Goal: Task Accomplishment & Management: Manage account settings

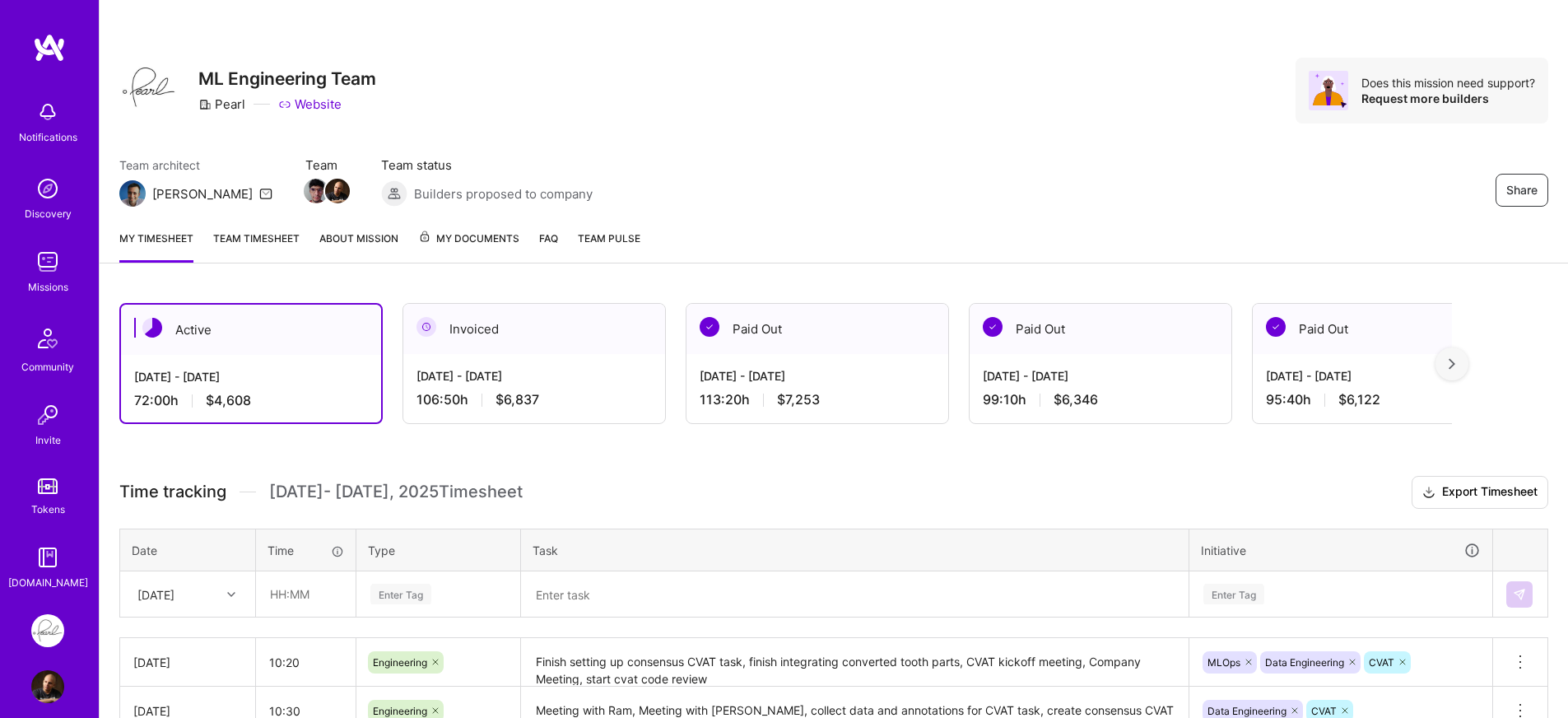
scroll to position [262, 0]
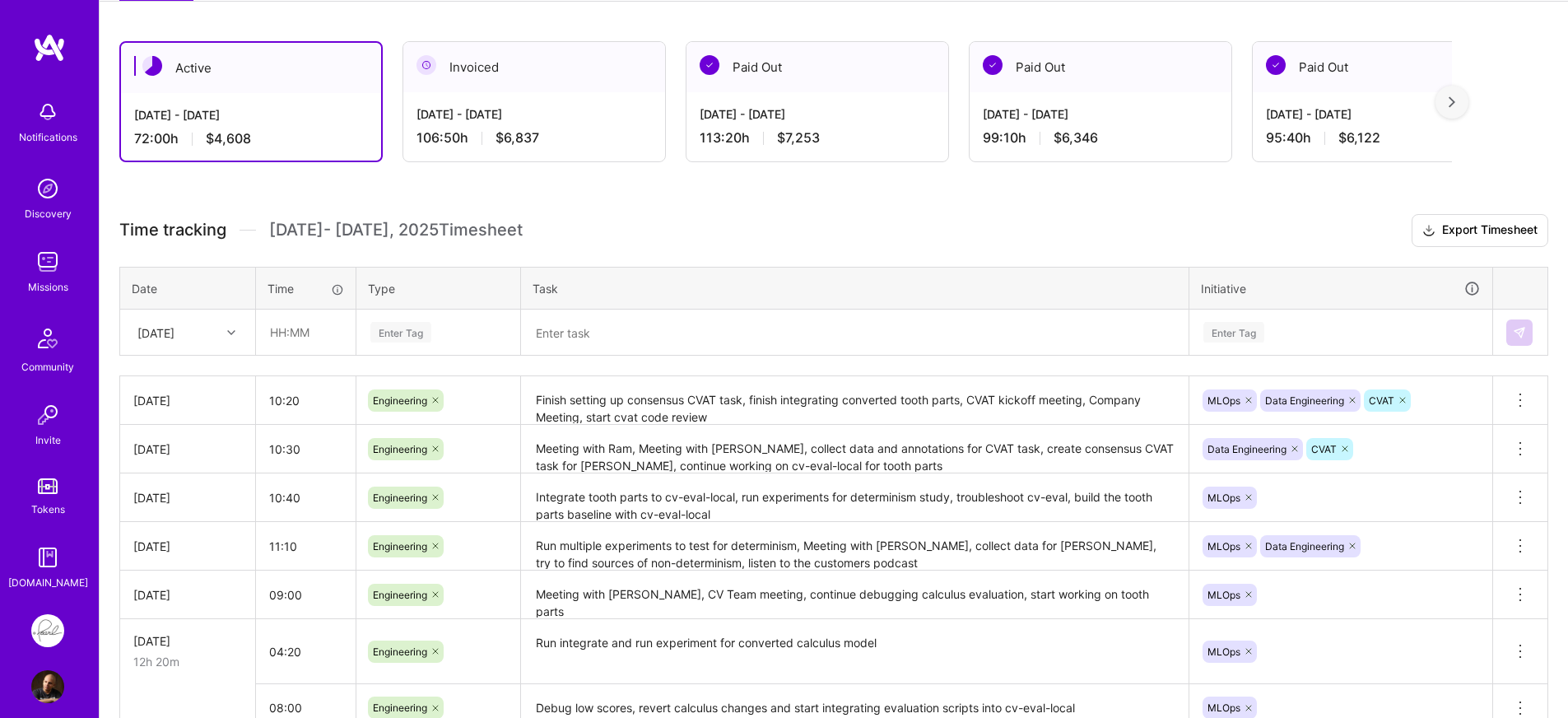
click at [656, 183] on div "Active [DATE] - [DATE] 72:00 h $4,608 Invoiced [DATE] - [DATE] 106:50 h $6,837 …" at bounding box center [834, 463] width 1468 height 885
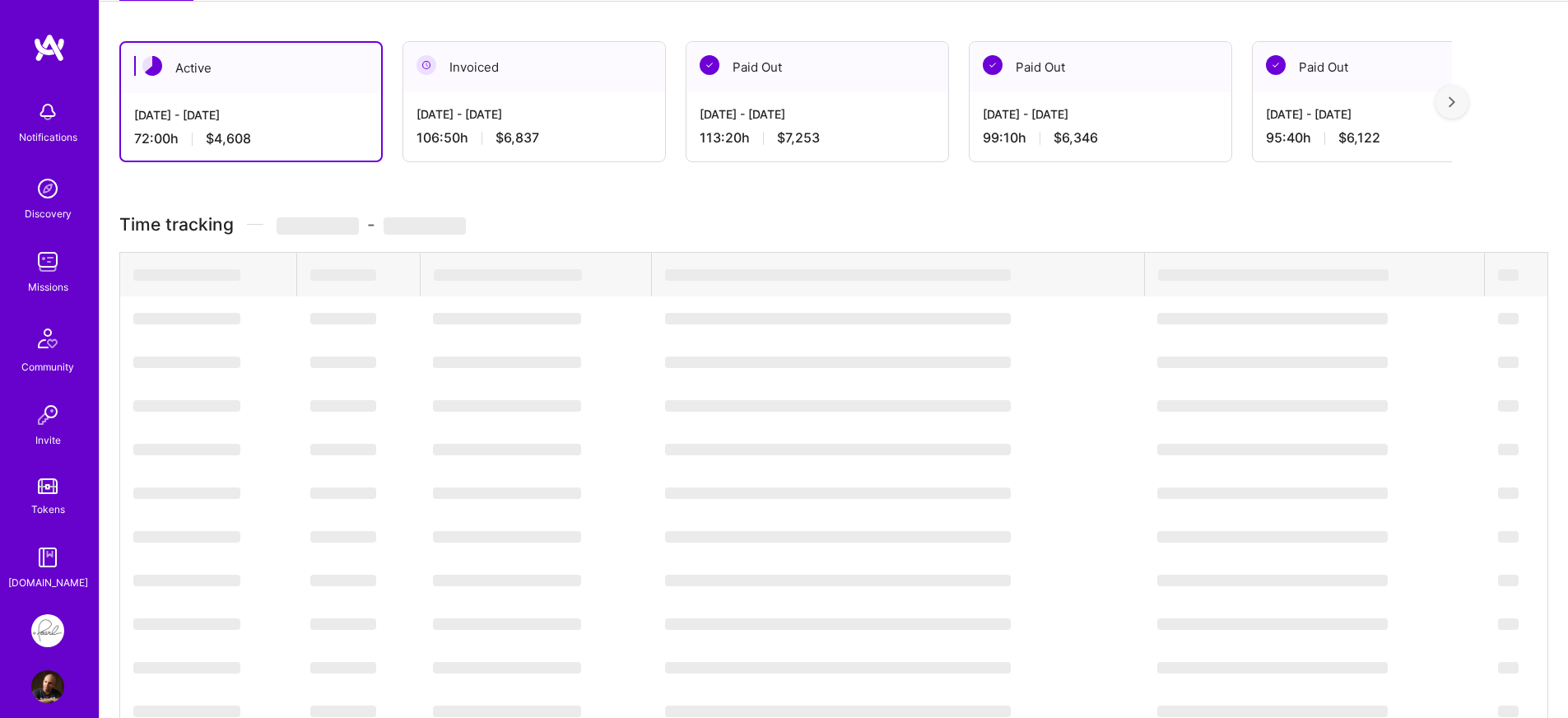
scroll to position [262, 0]
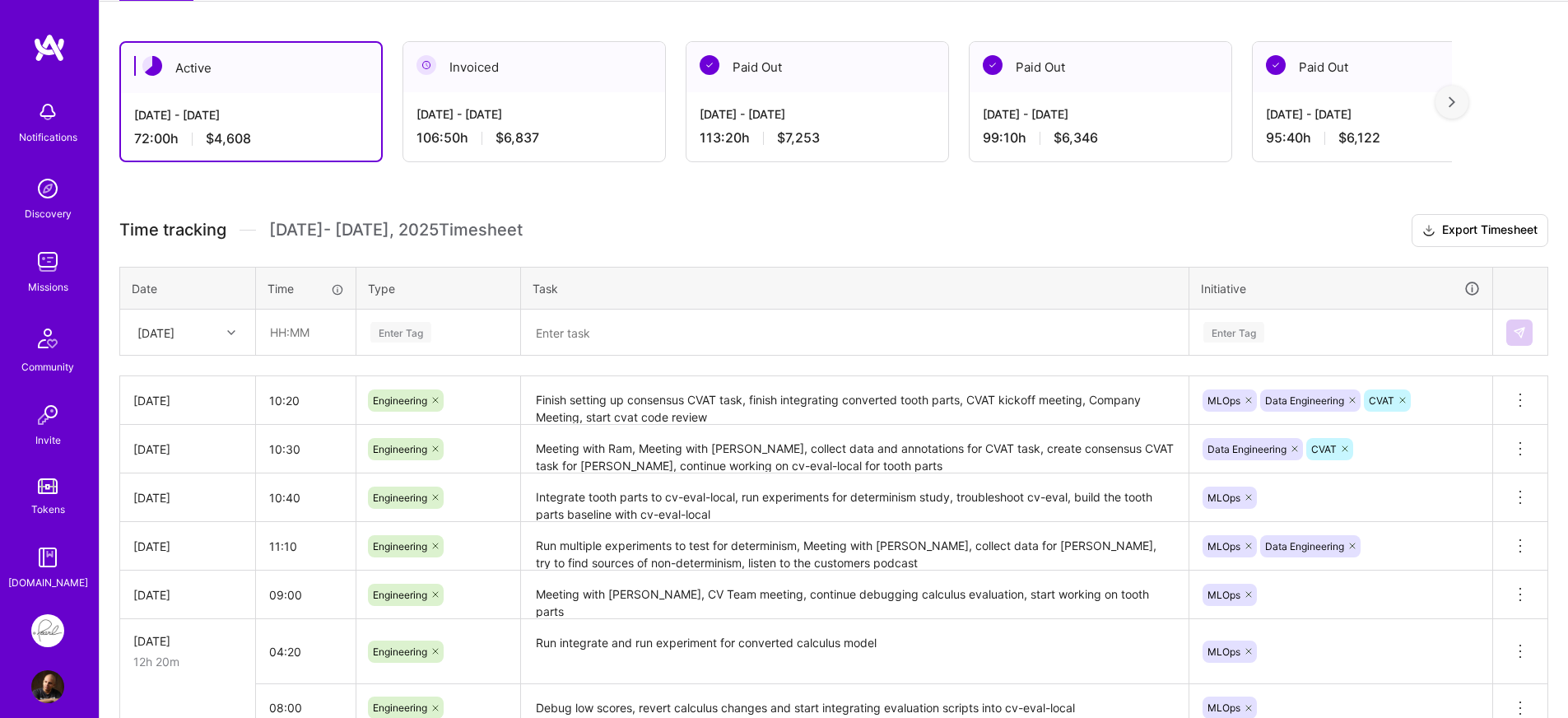
click at [779, 224] on h3 "Time tracking [DATE] - [DATE] Timesheet Export Timesheet" at bounding box center [833, 230] width 1429 height 33
click at [779, 227] on h3 "Time tracking [DATE] - [DATE] Timesheet Export Timesheet" at bounding box center [833, 230] width 1429 height 33
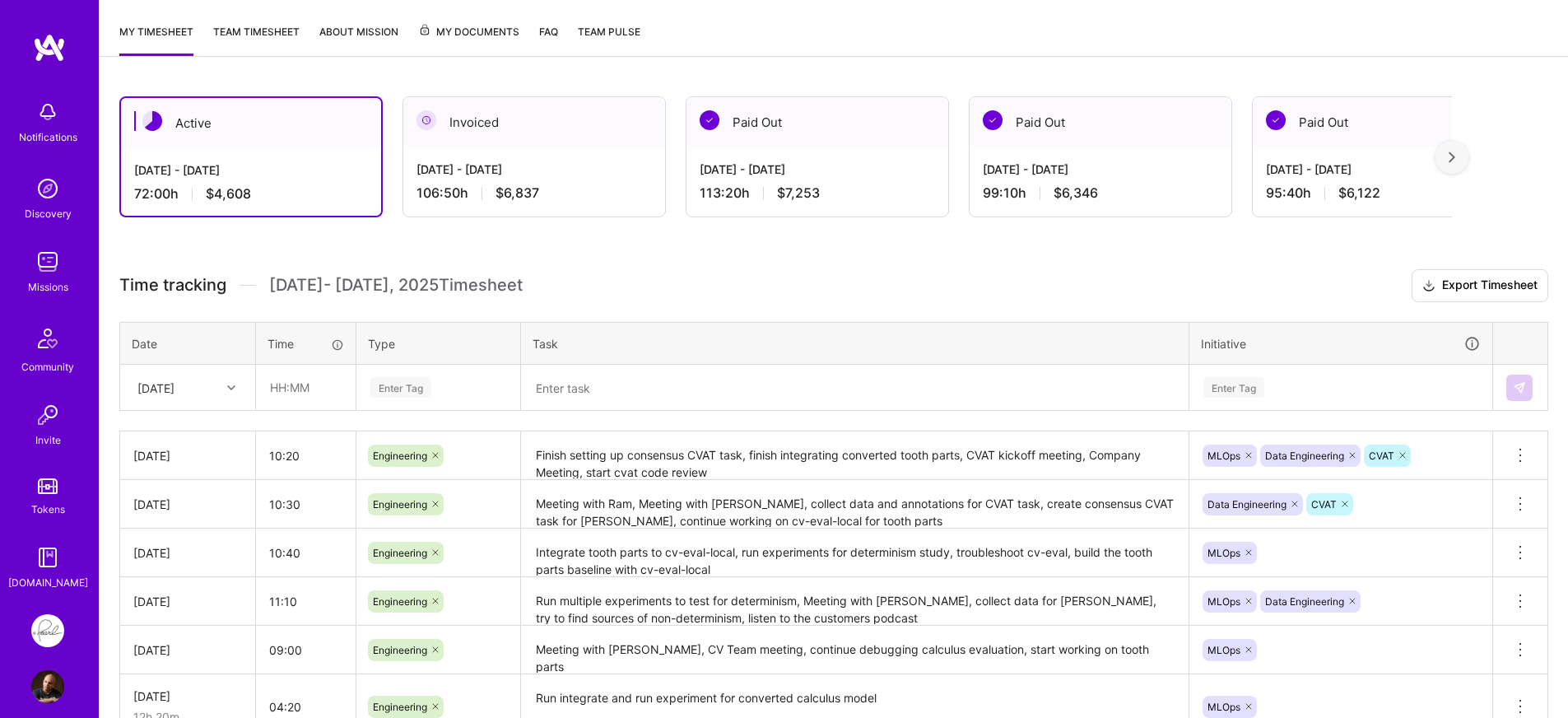
scroll to position [230, 0]
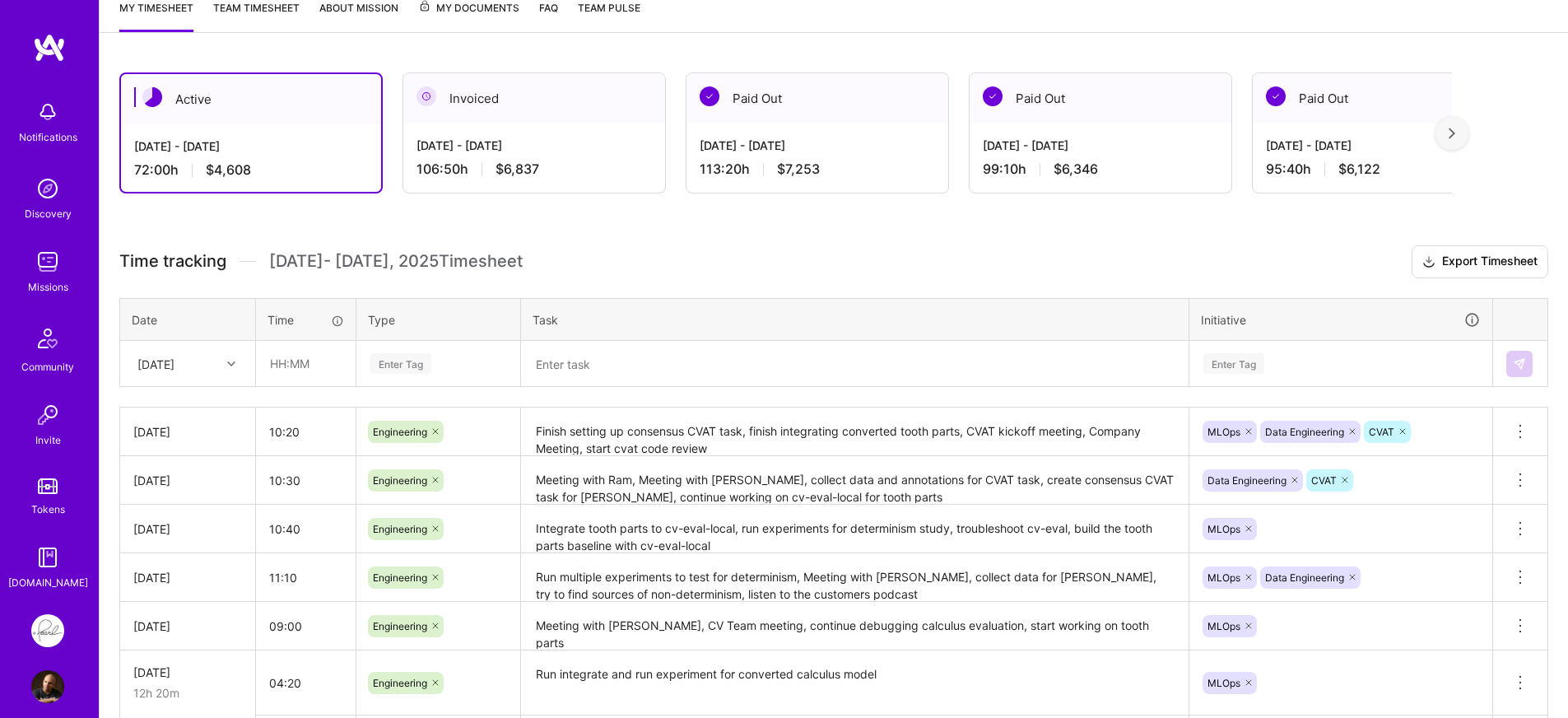
click at [646, 398] on div "Time tracking [DATE] - [DATE] Timesheet Export Timesheet Date Time Type Task In…" at bounding box center [833, 551] width 1429 height 611
click at [174, 365] on div "[DATE]" at bounding box center [155, 364] width 37 height 17
click at [185, 610] on div "Fri, Oct 10" at bounding box center [188, 620] width 133 height 30
click at [309, 390] on div "Time tracking Oct 1 - Oct 15 , 2025 Timesheet Export Timesheet Date Time Type T…" at bounding box center [833, 551] width 1429 height 611
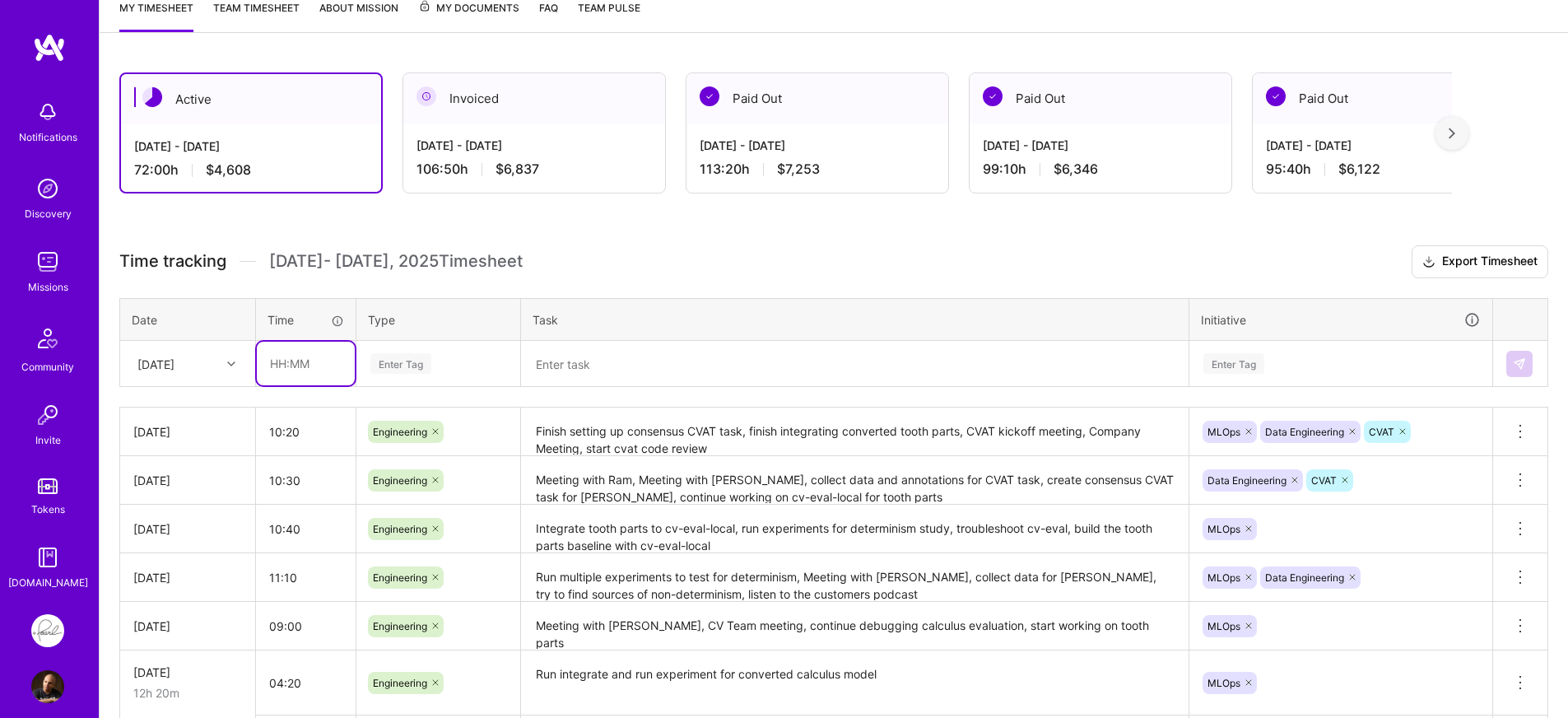
click at [322, 373] on input "text" at bounding box center [306, 364] width 98 height 44
type input "10:40"
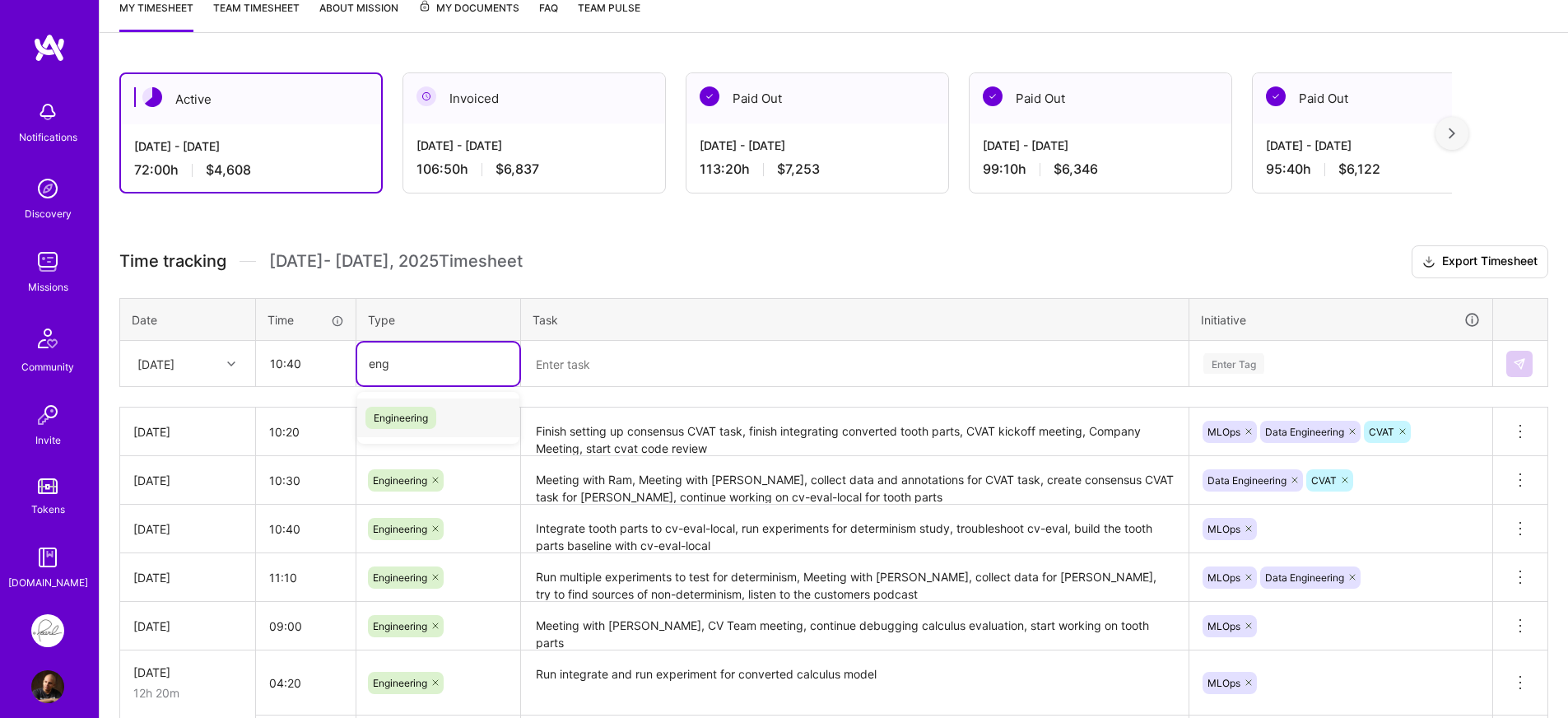
type input "engi"
click at [441, 419] on div "Engineering" at bounding box center [438, 417] width 162 height 39
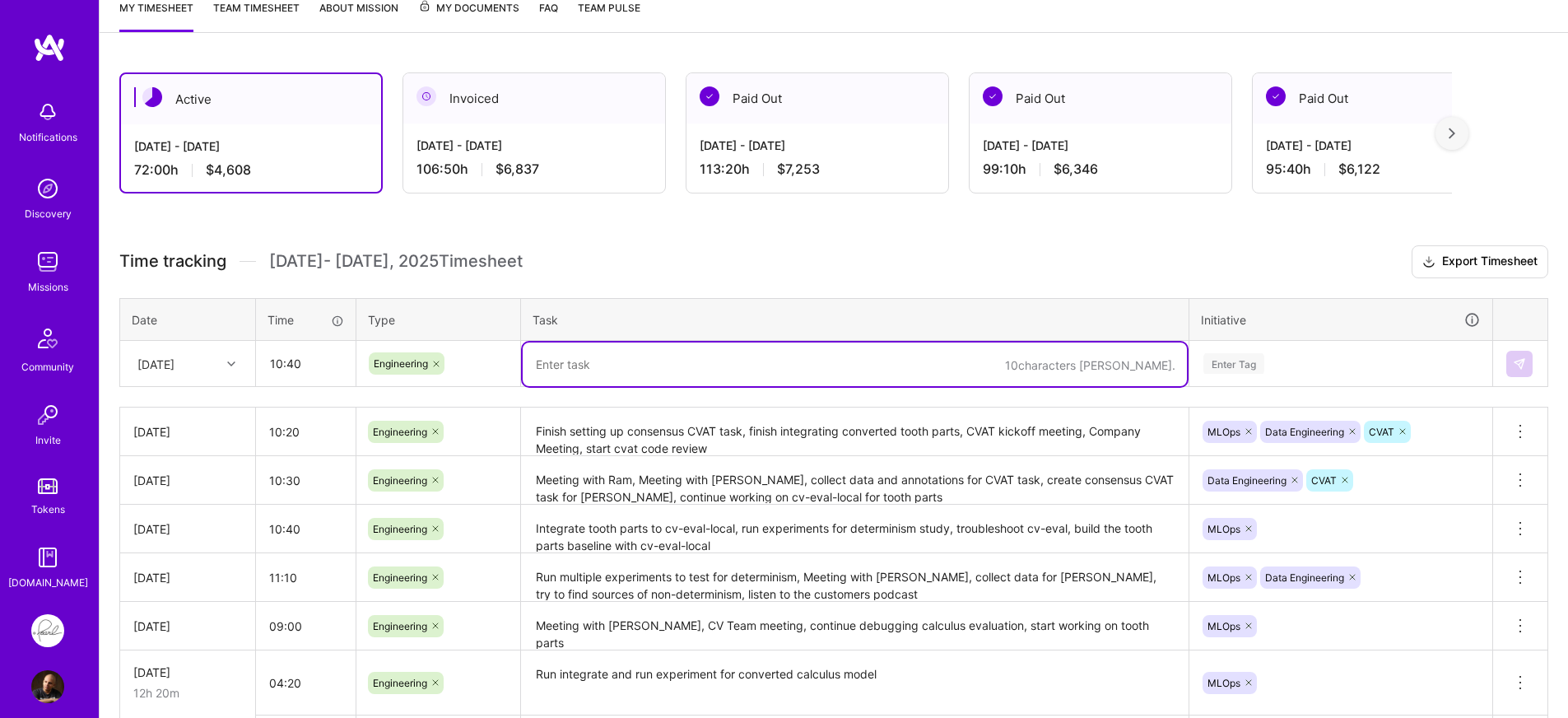
click at [634, 350] on textarea at bounding box center [855, 365] width 665 height 44
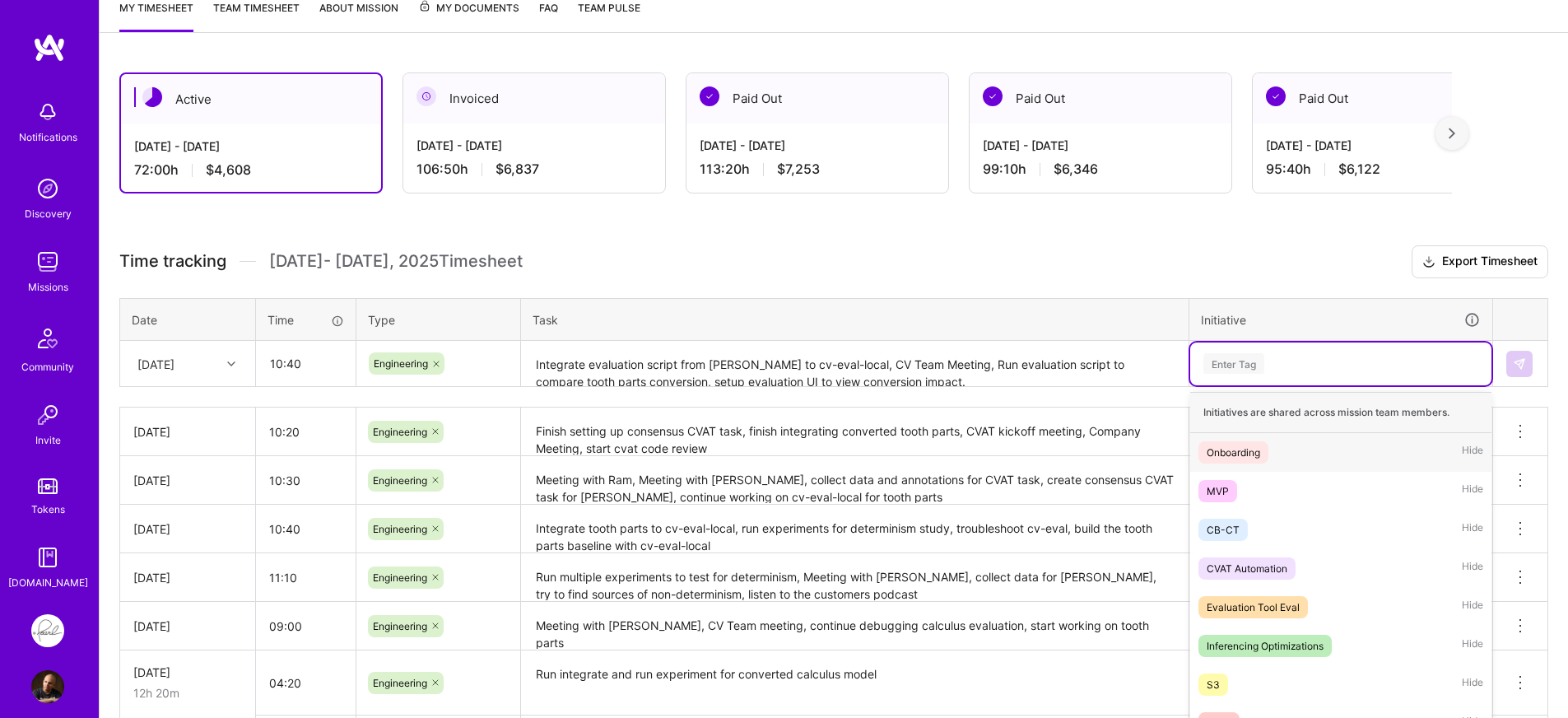
click at [1255, 366] on div "Enter Tag" at bounding box center [1340, 364] width 301 height 43
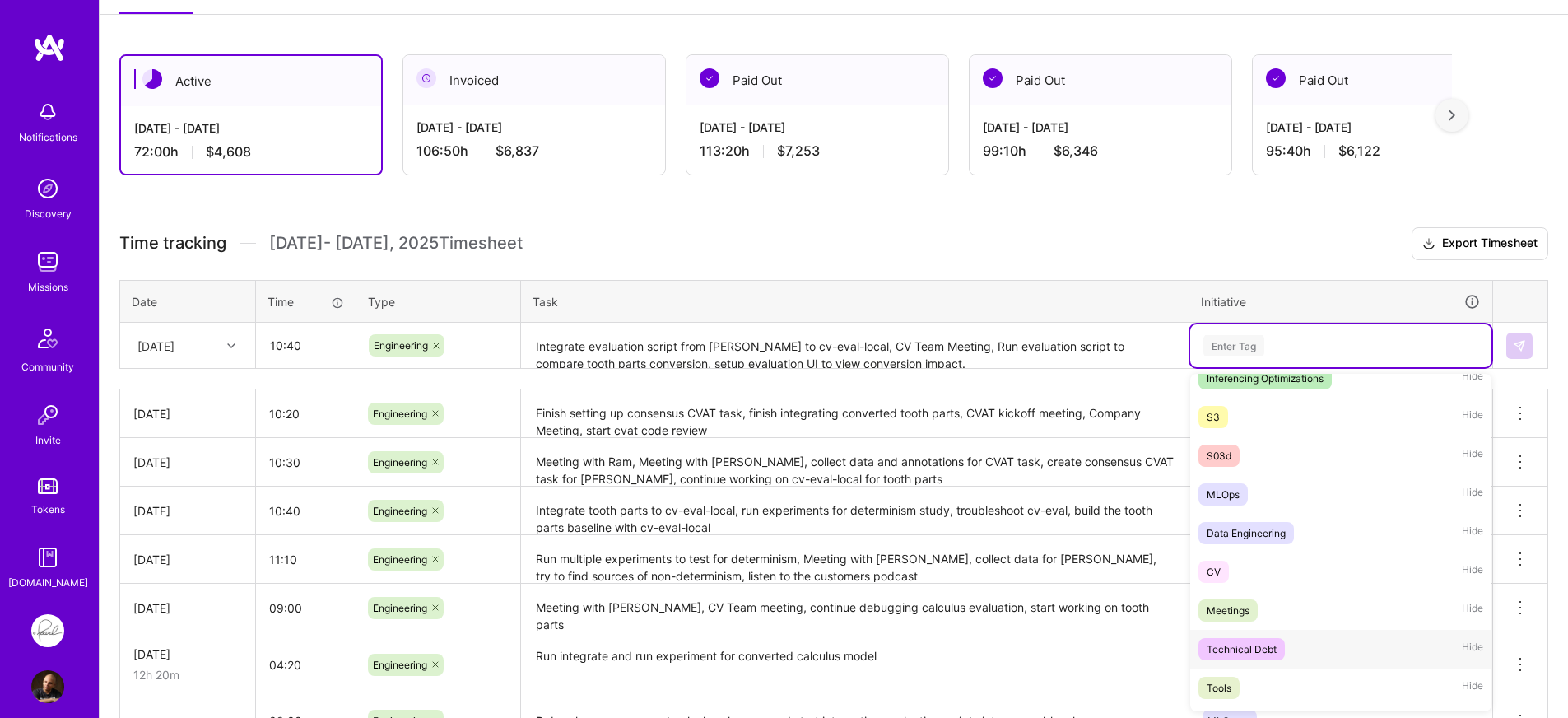
scroll to position [210, 0]
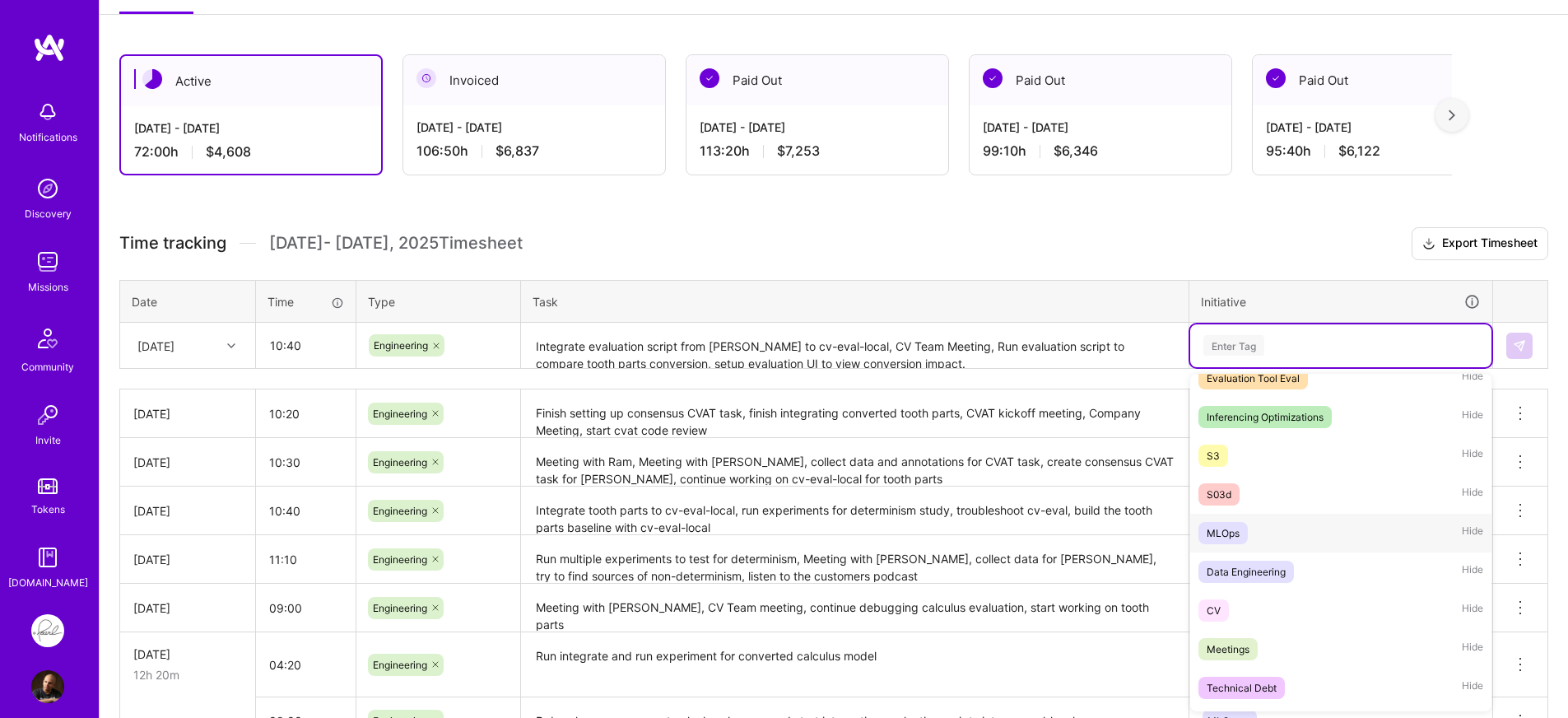
click at [1236, 536] on div "MLOps" at bounding box center [1222, 533] width 33 height 17
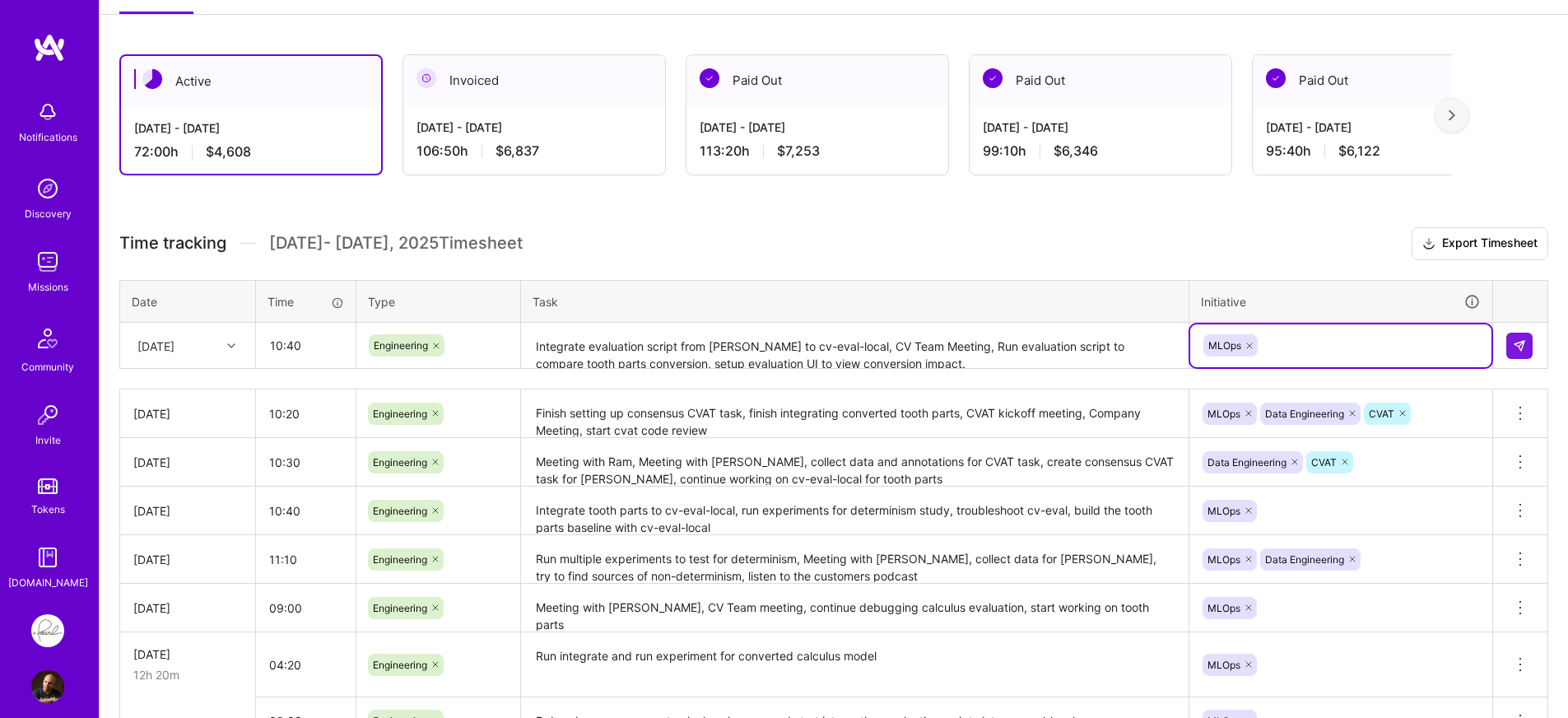
click at [1314, 348] on div "MLOps" at bounding box center [1340, 345] width 278 height 26
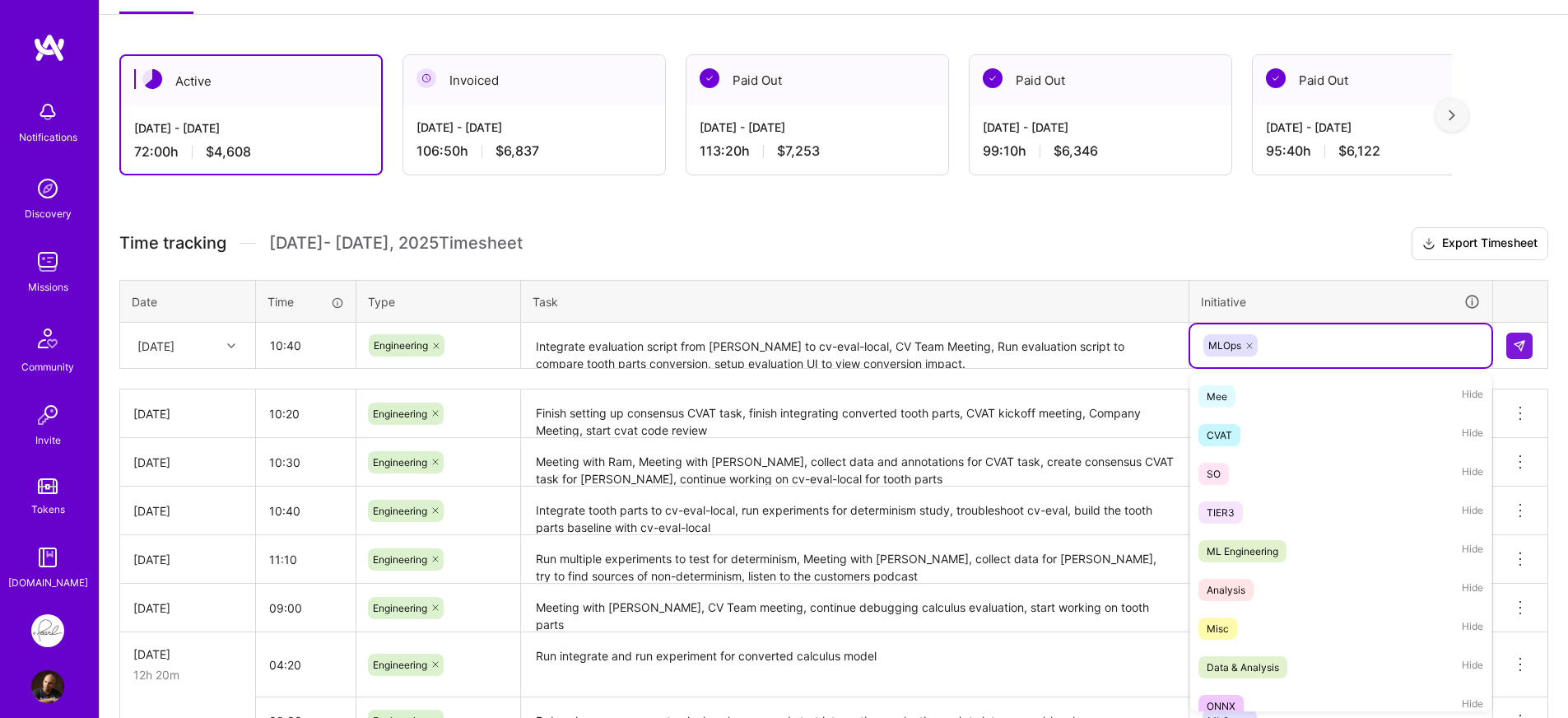
scroll to position [592, 0]
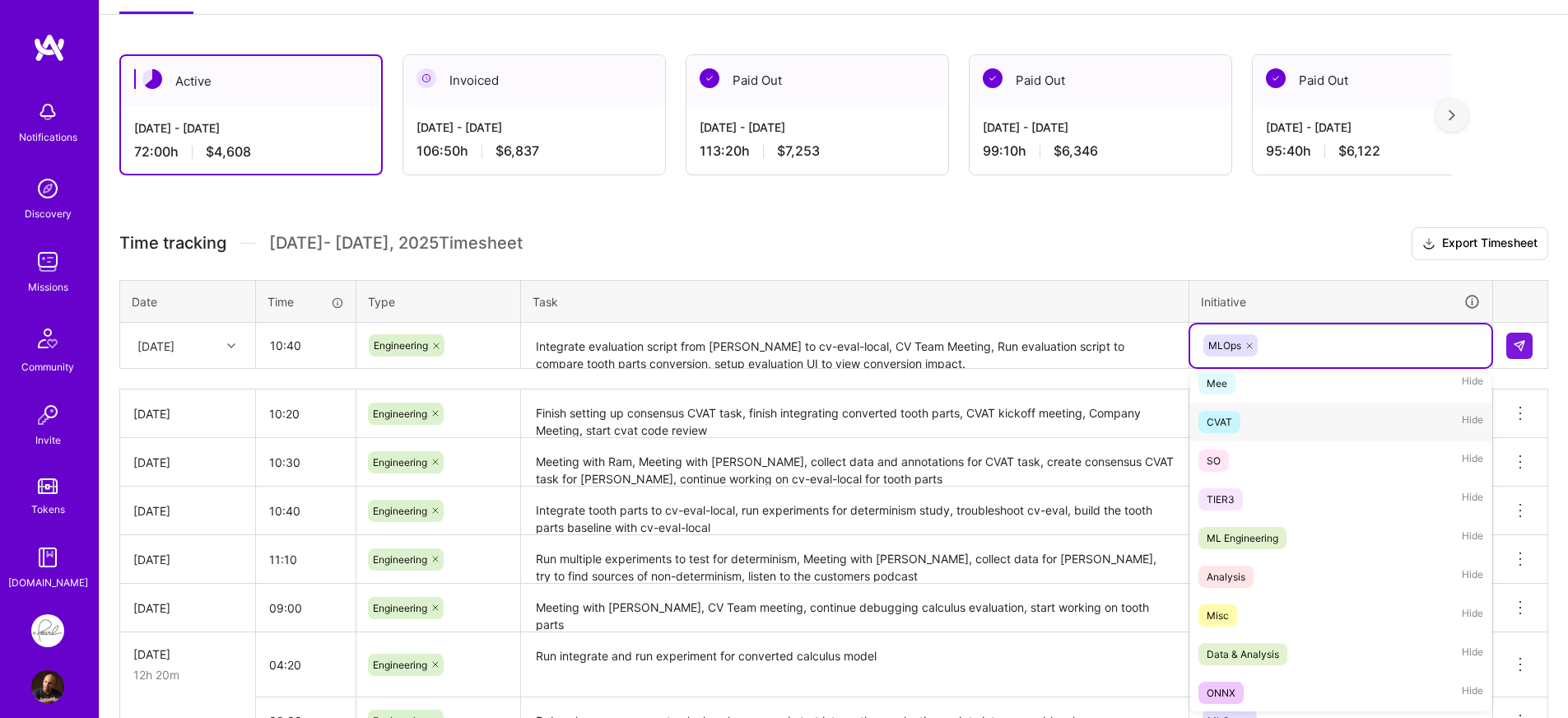
click at [1260, 429] on div "CVAT Hide" at bounding box center [1340, 422] width 301 height 39
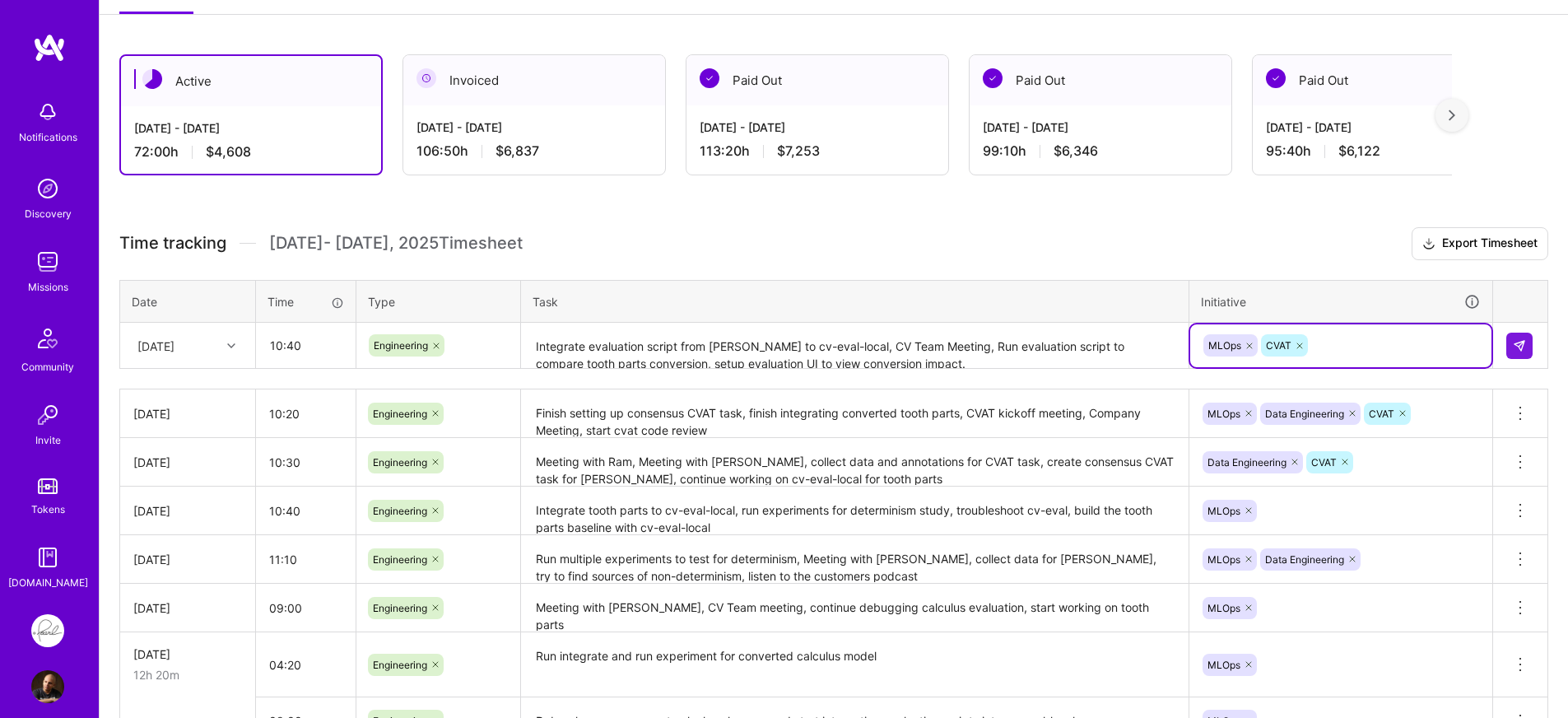
click at [984, 361] on textarea "Integrate evaluation script from Dave to cv-eval-local, CV Team Meeting, Run ev…" at bounding box center [855, 347] width 665 height 44
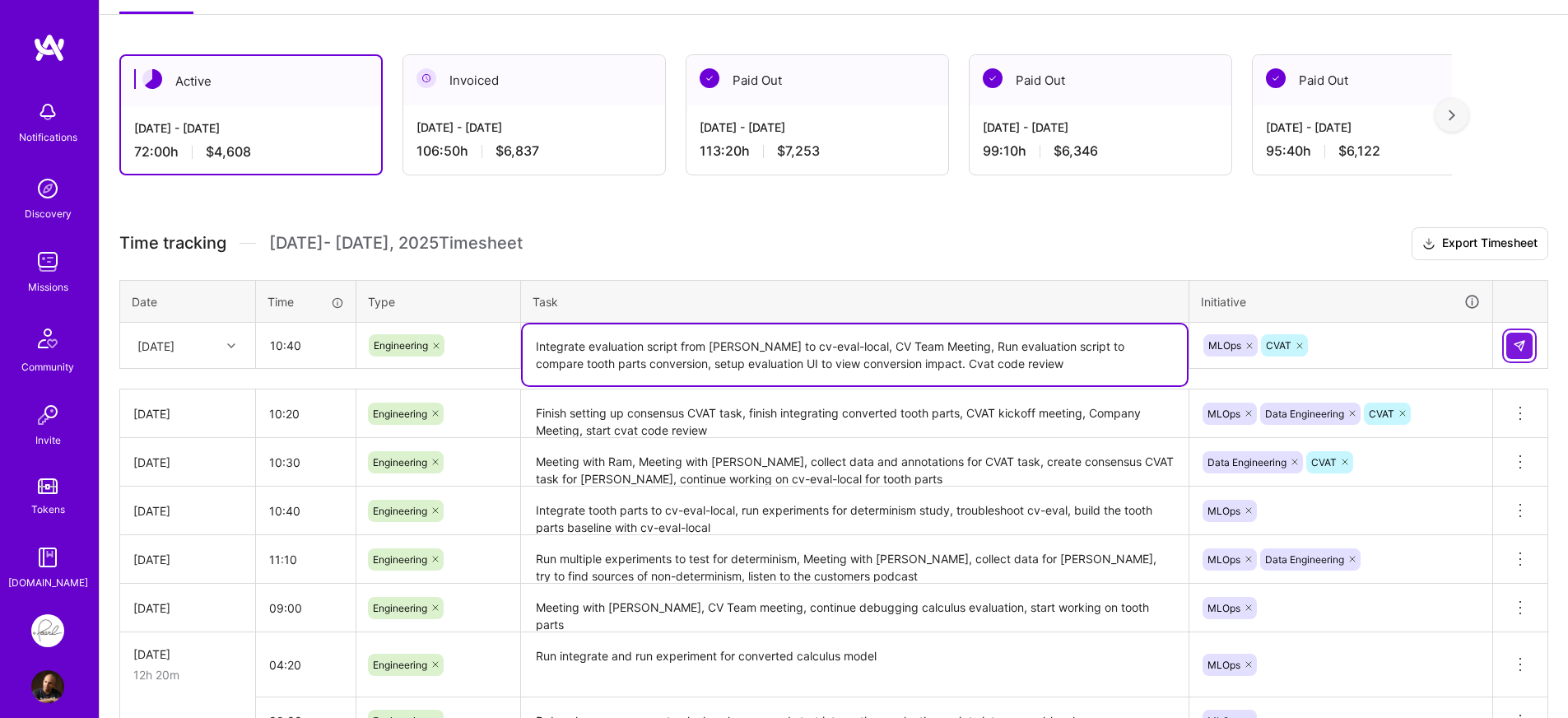
type textarea "Integrate evaluation script from Dave to cv-eval-local, CV Team Meeting, Run ev…"
click at [1521, 346] on img at bounding box center [1519, 346] width 13 height 13
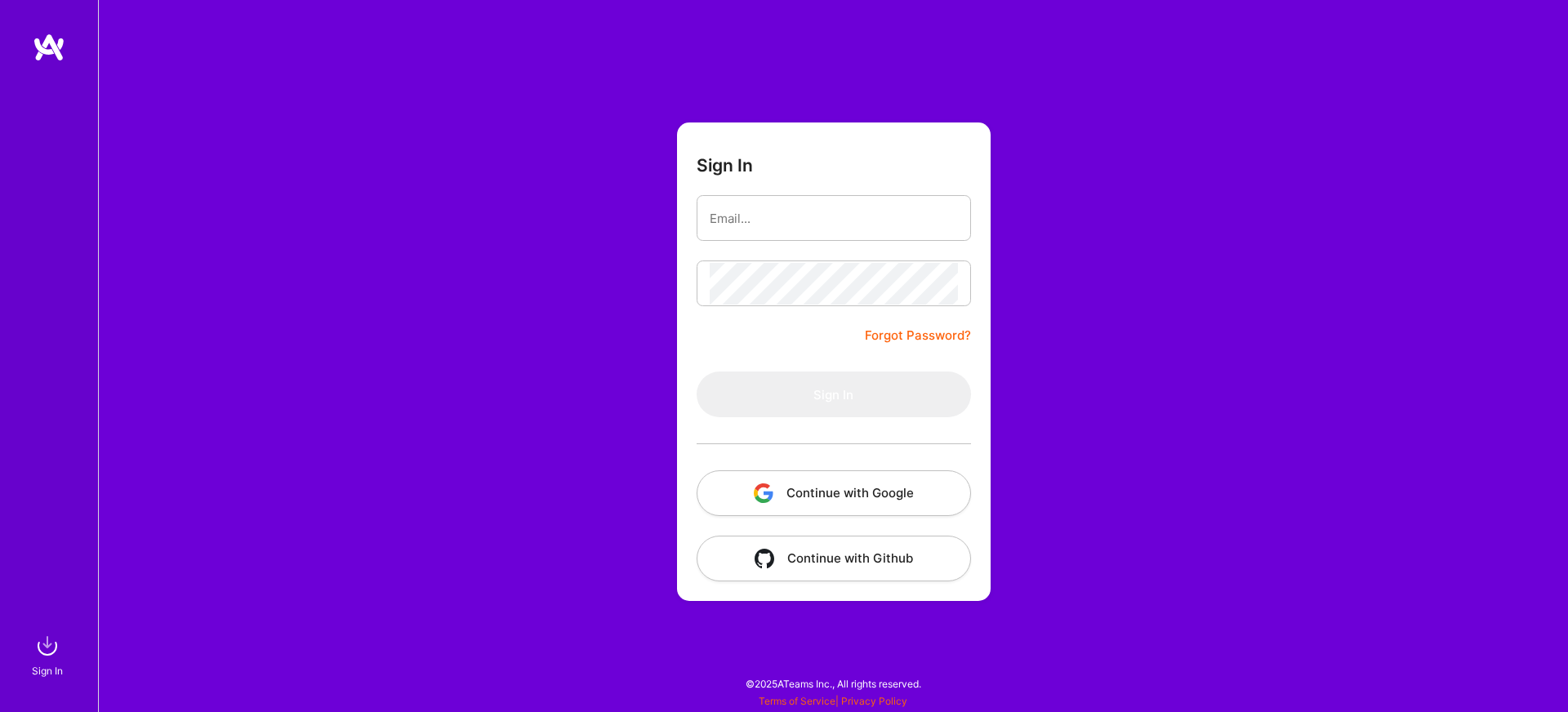
click at [775, 305] on div at bounding box center [833, 283] width 274 height 45
click at [745, 485] on button "Continue with Google" at bounding box center [833, 493] width 274 height 45
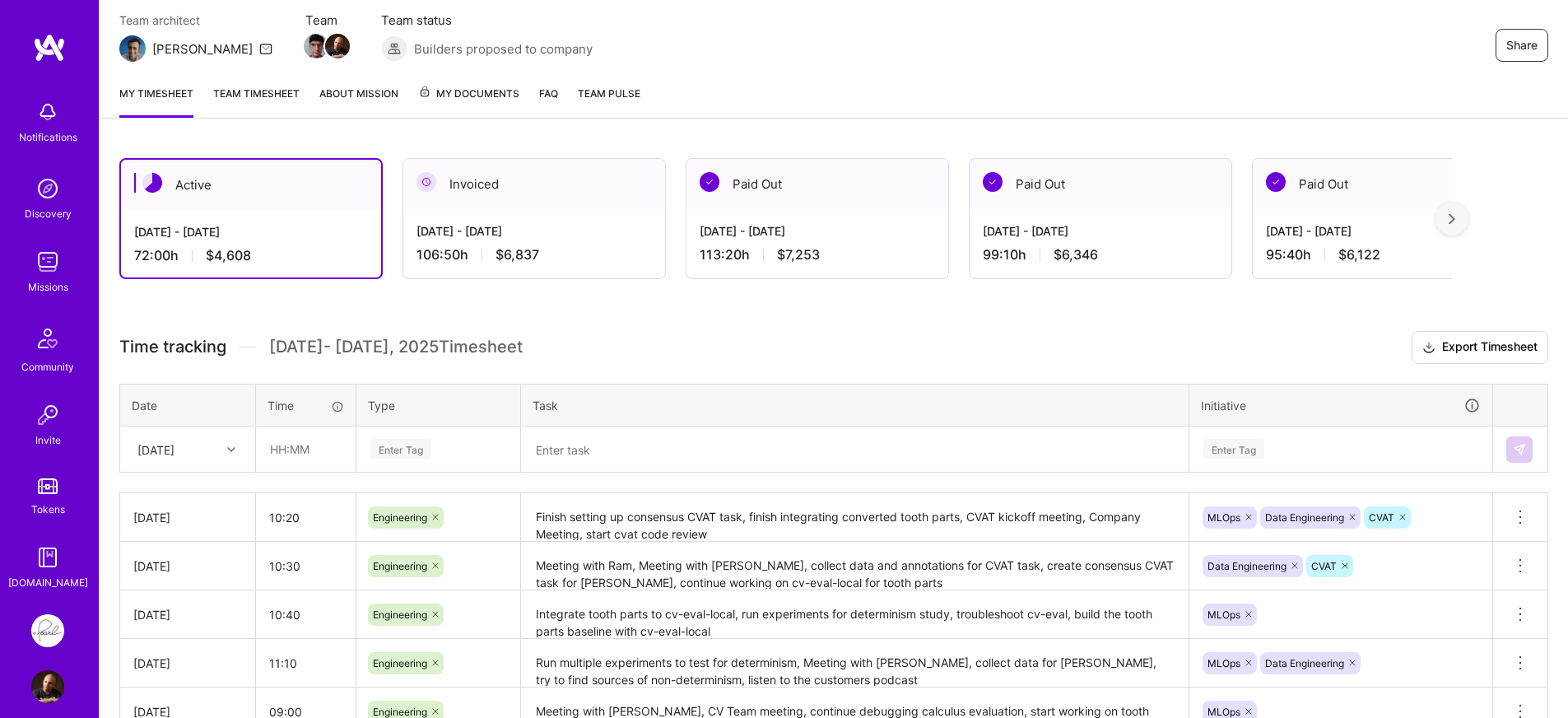
scroll to position [151, 0]
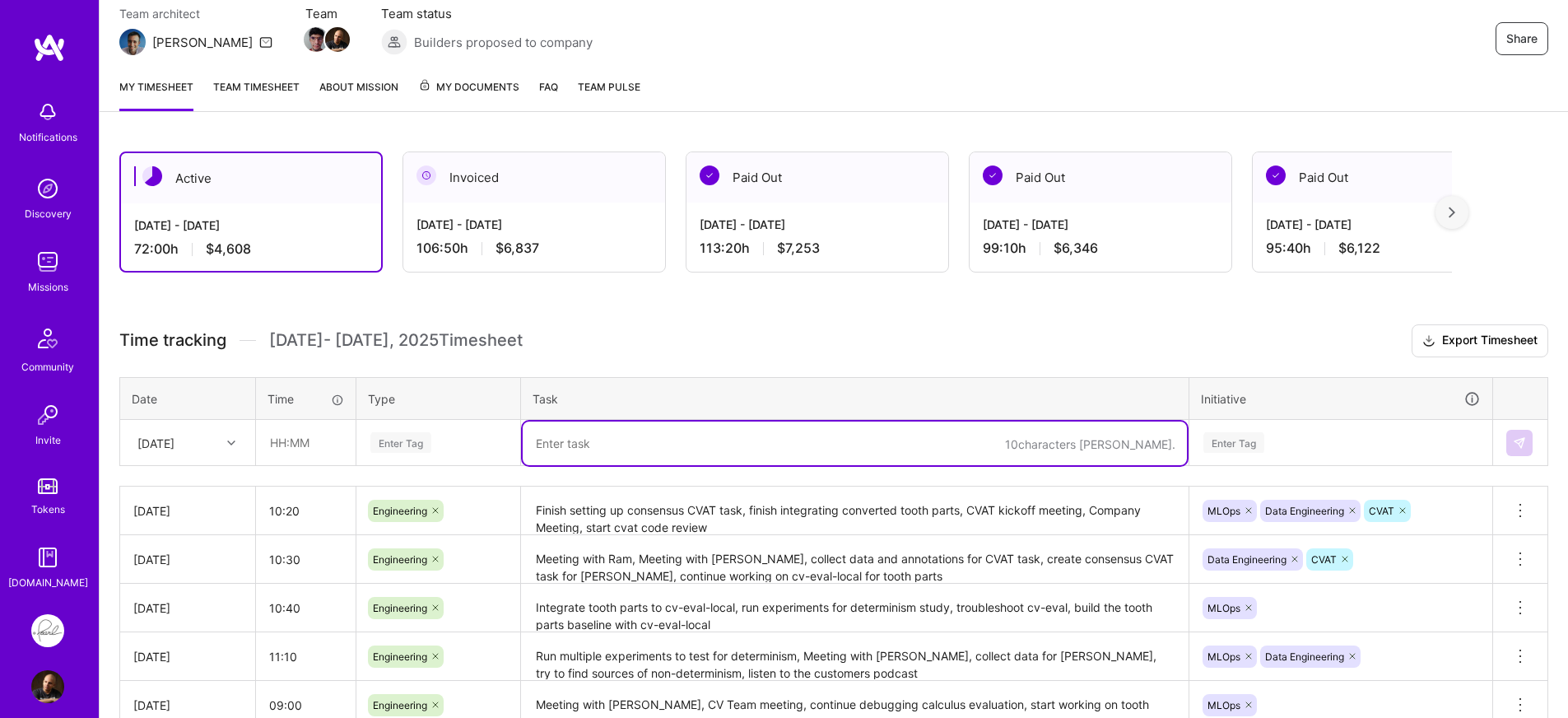
click at [566, 444] on textarea at bounding box center [855, 444] width 665 height 44
paste textarea "Integrate evaluation script from Dave to cv-eval-local, CV Team Meeting, Run ev…"
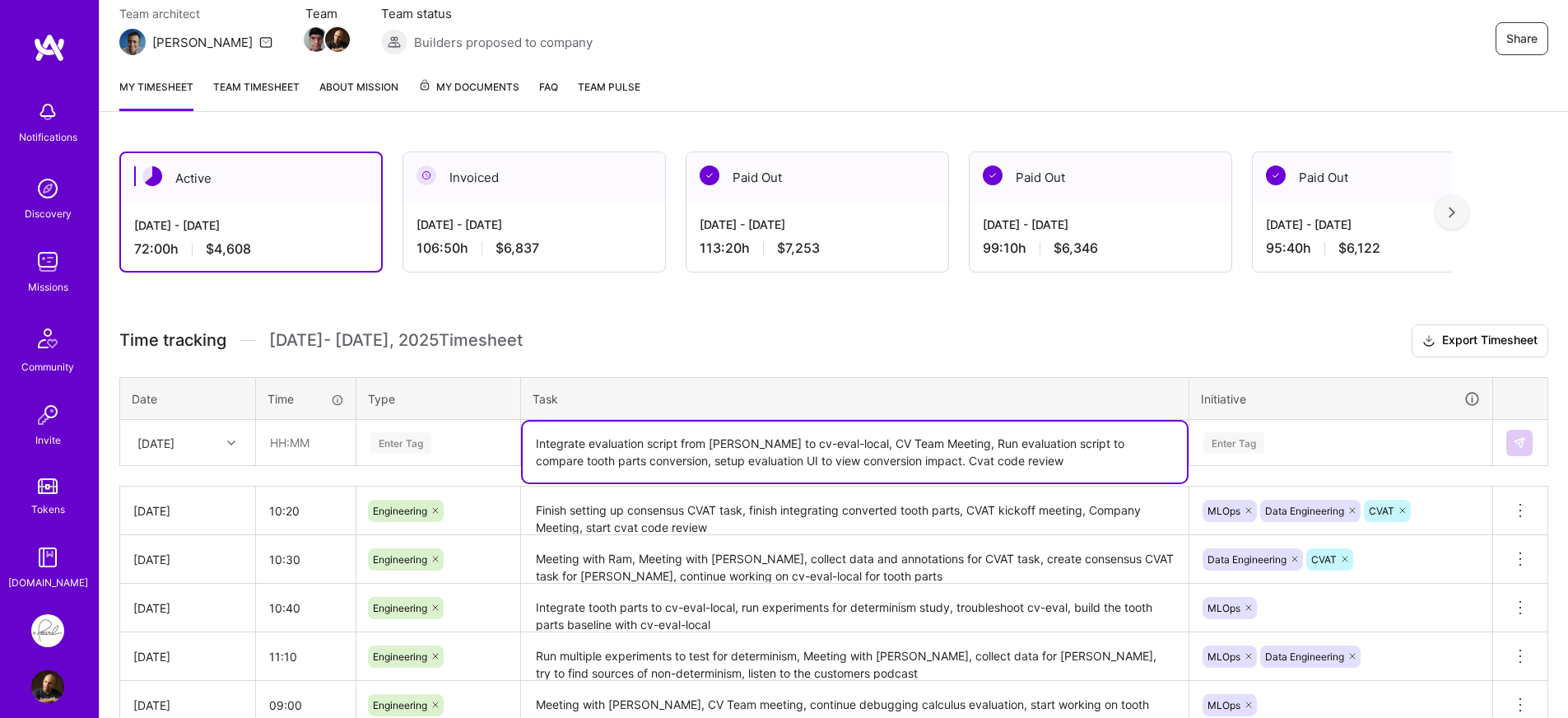
type textarea "Integrate evaluation script from Dave to cv-eval-local, CV Team Meeting, Run ev…"
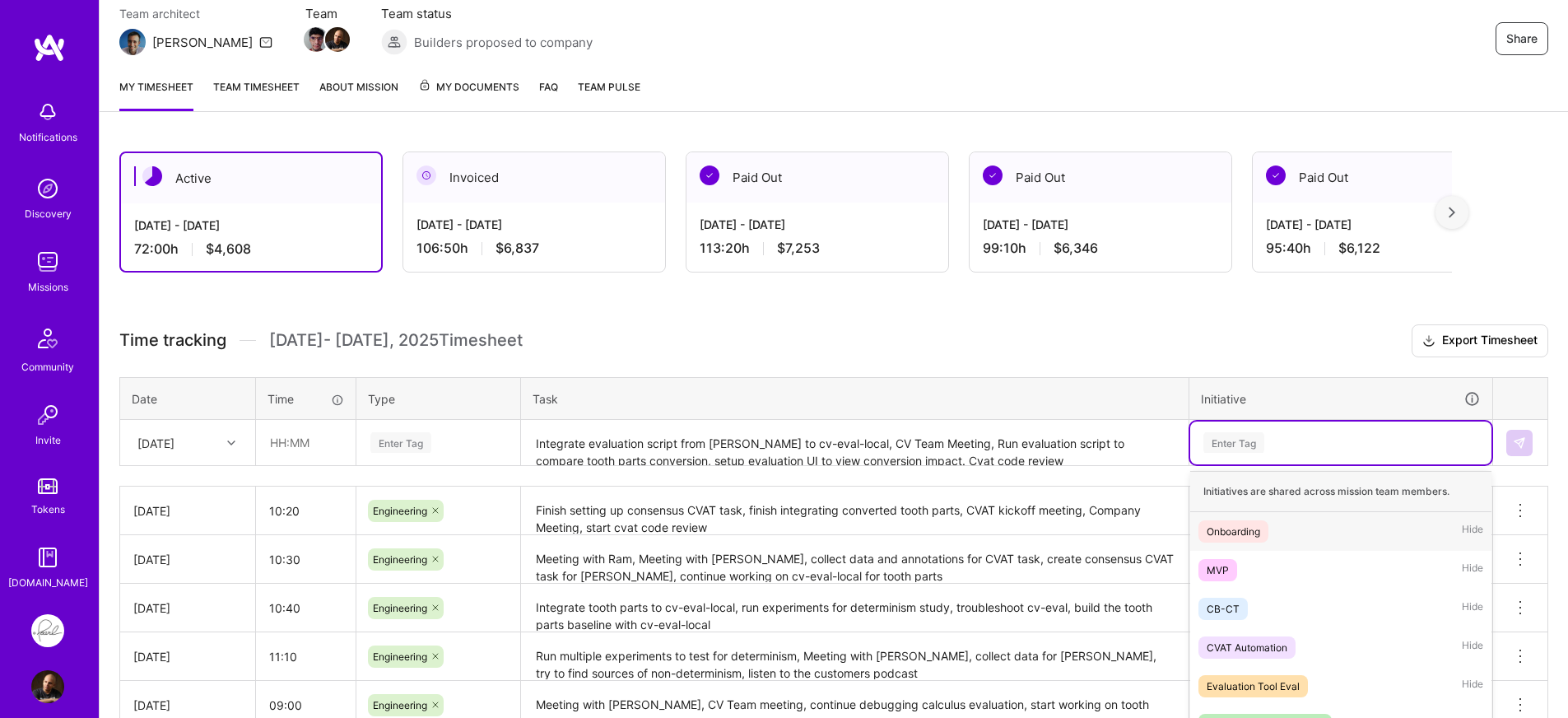
click at [1302, 454] on div "option Onboarding focused, 1 of 25. 25 results available. Use Up and Down to ch…" at bounding box center [1340, 443] width 301 height 43
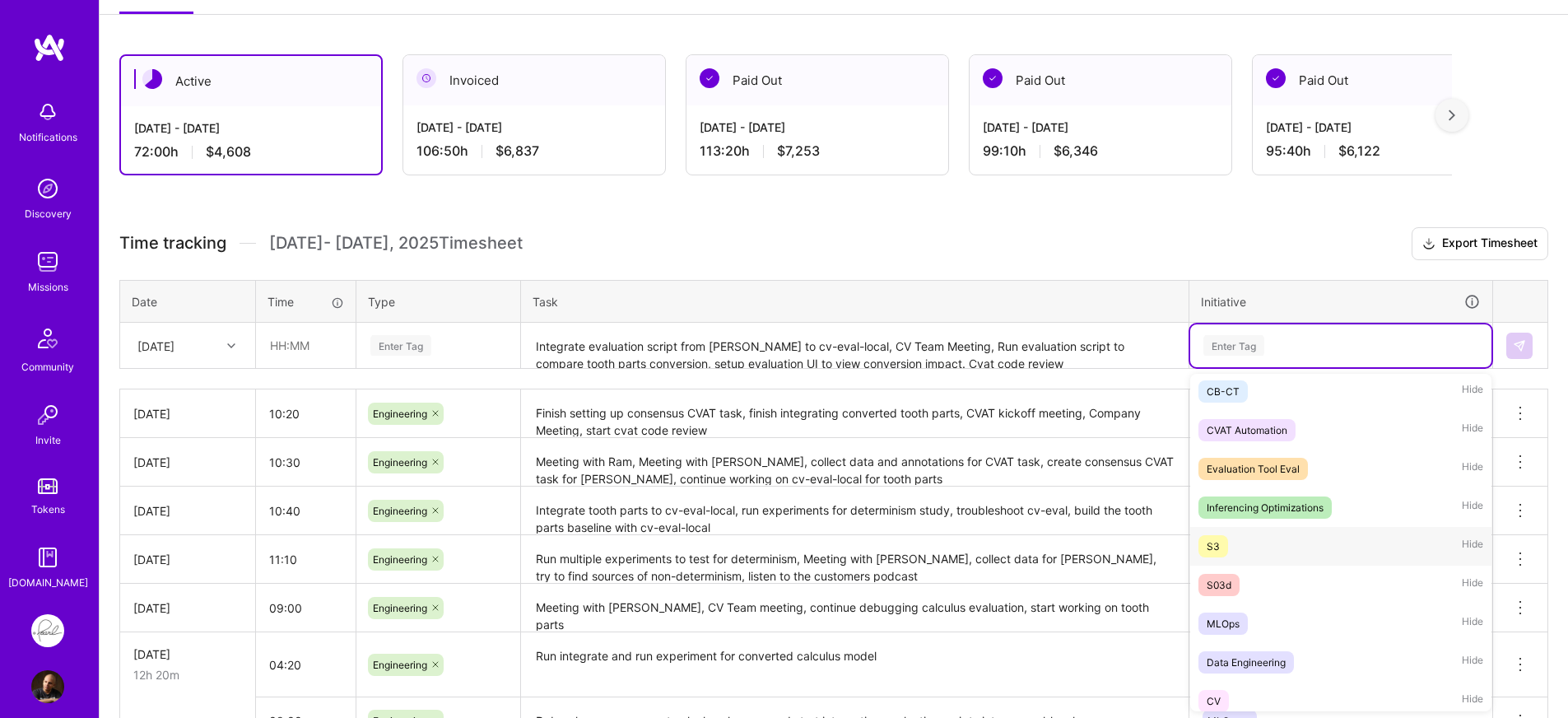
scroll to position [204, 0]
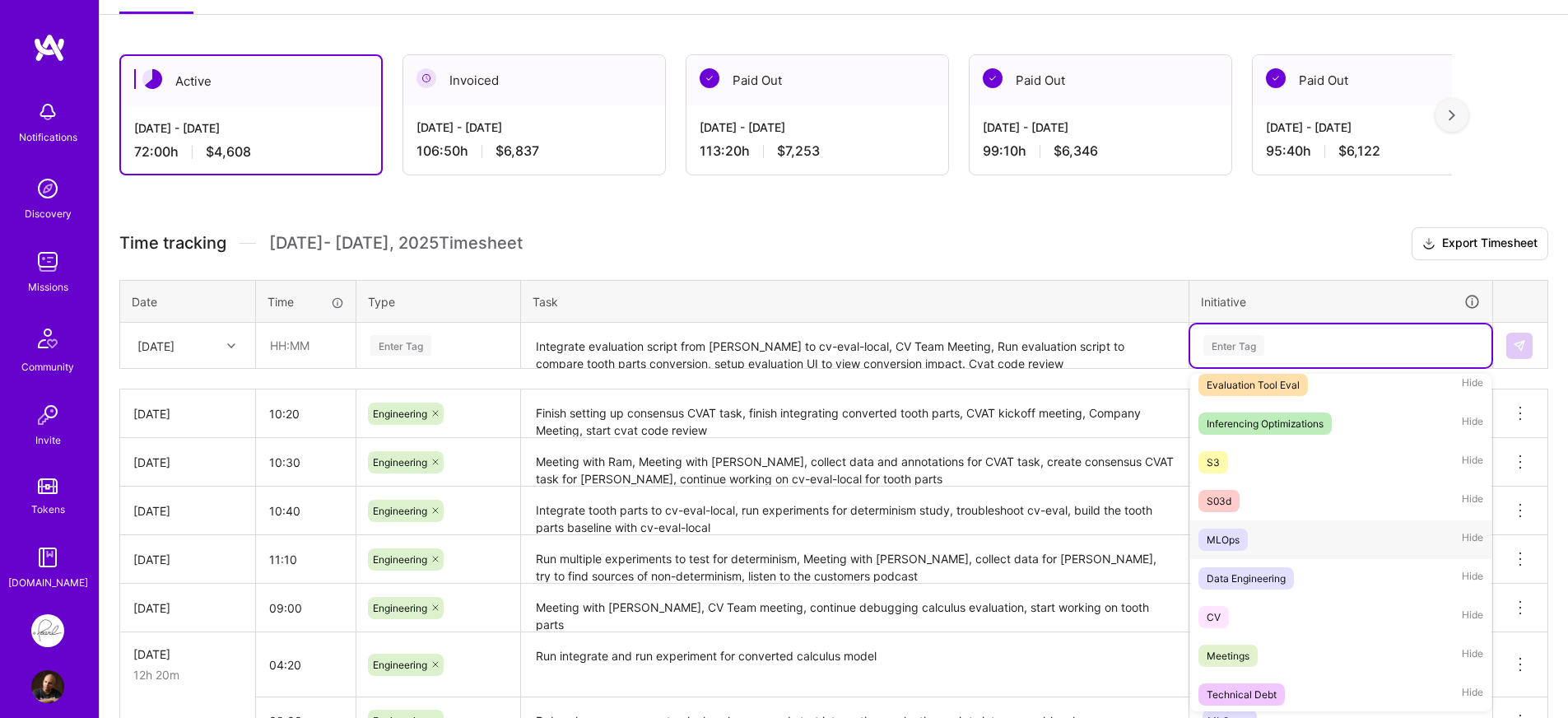
click at [1248, 543] on div "MLOps Hide" at bounding box center [1340, 539] width 301 height 39
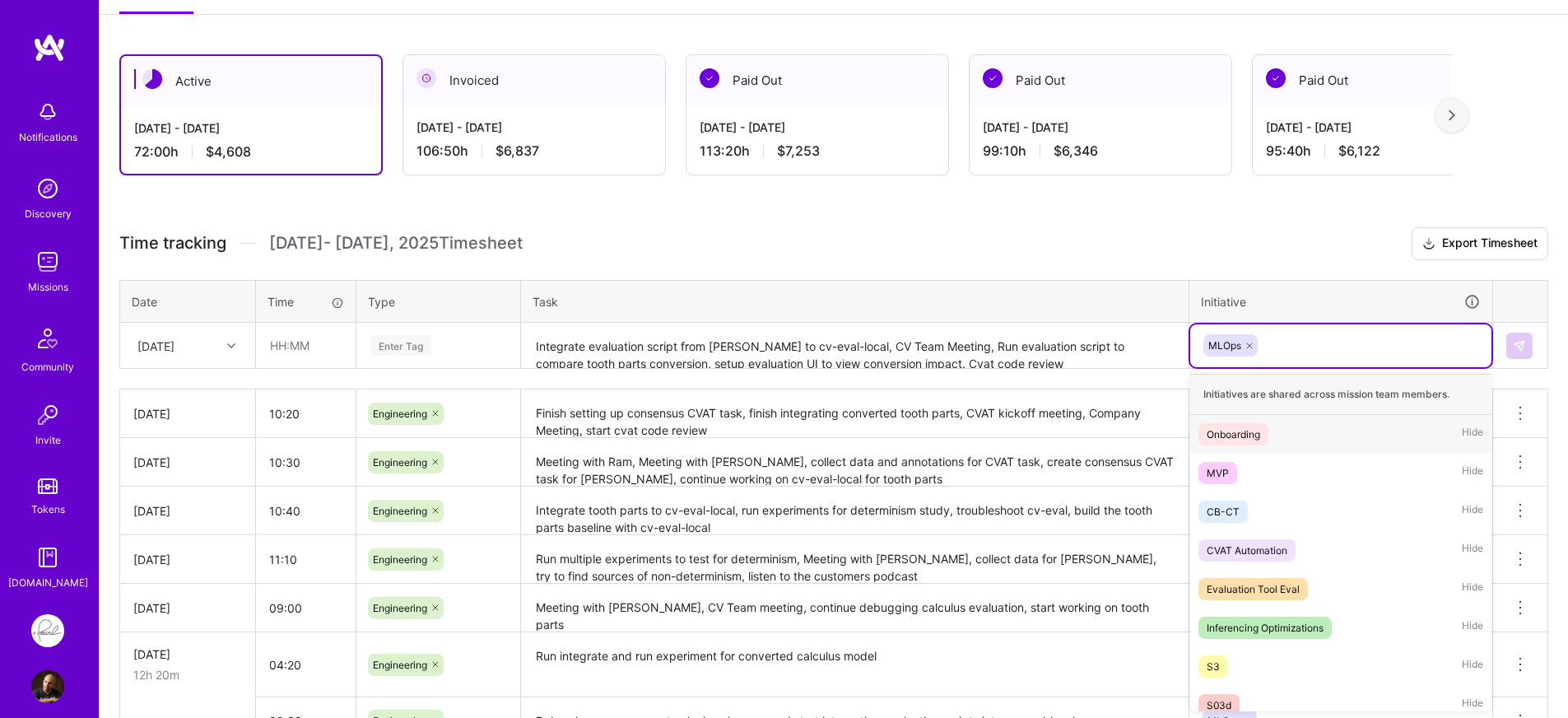
click at [1303, 354] on div "MLOps" at bounding box center [1340, 345] width 278 height 26
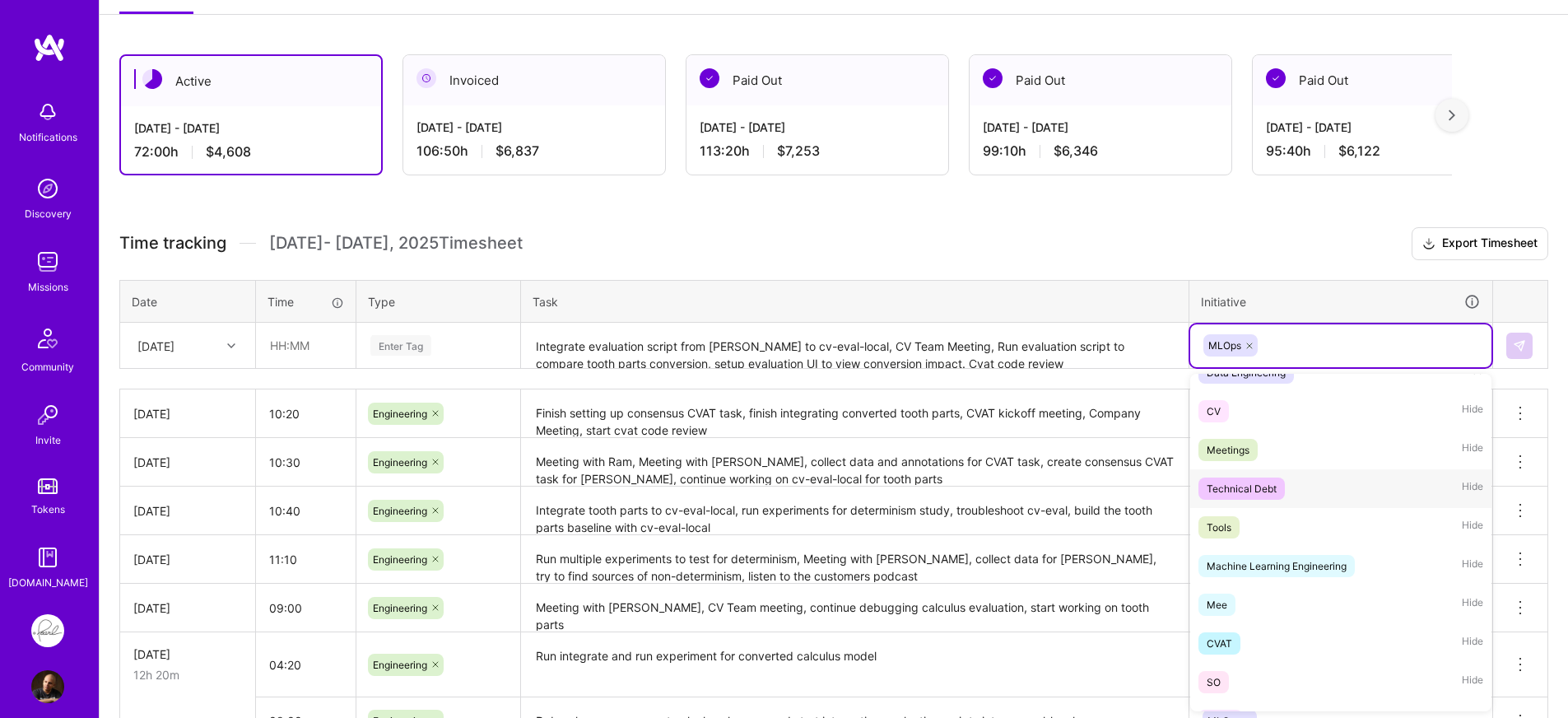
scroll to position [441, 0]
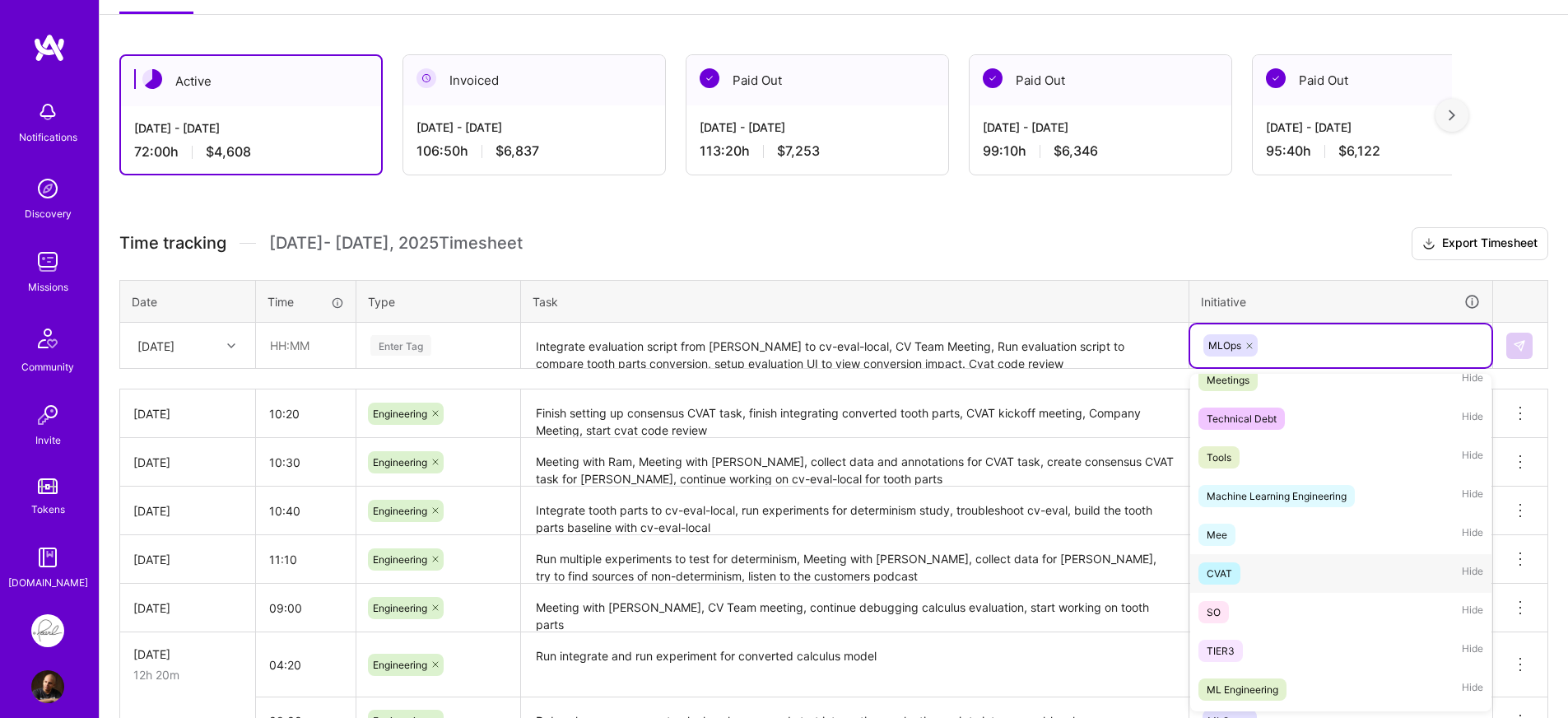
click at [1264, 571] on div "CVAT Hide" at bounding box center [1340, 573] width 301 height 39
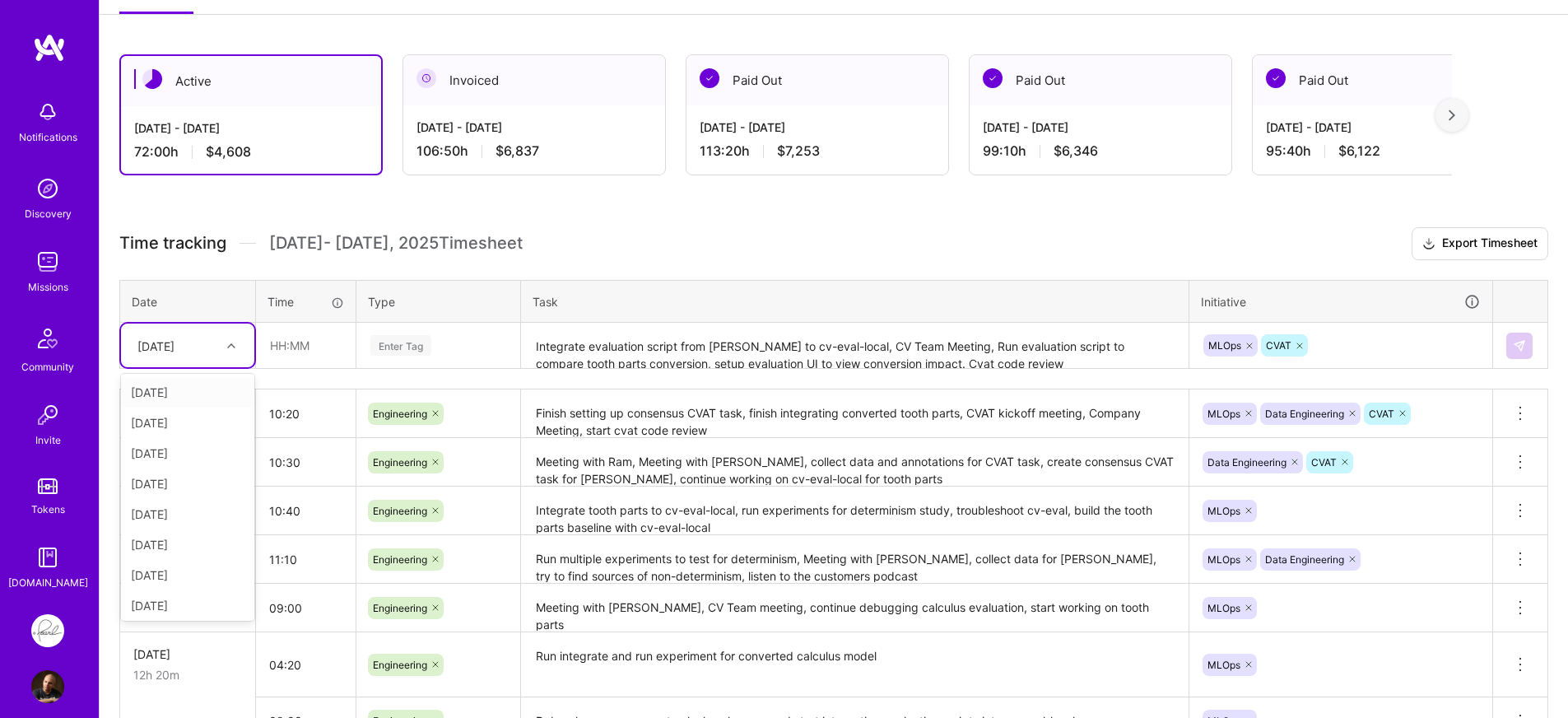
click at [163, 349] on div "[DATE]" at bounding box center [155, 346] width 37 height 17
click at [167, 612] on div "Fri, Oct 10" at bounding box center [188, 602] width 133 height 30
click at [316, 354] on input "text" at bounding box center [306, 346] width 98 height 44
click at [333, 346] on input "text" at bounding box center [306, 346] width 98 height 44
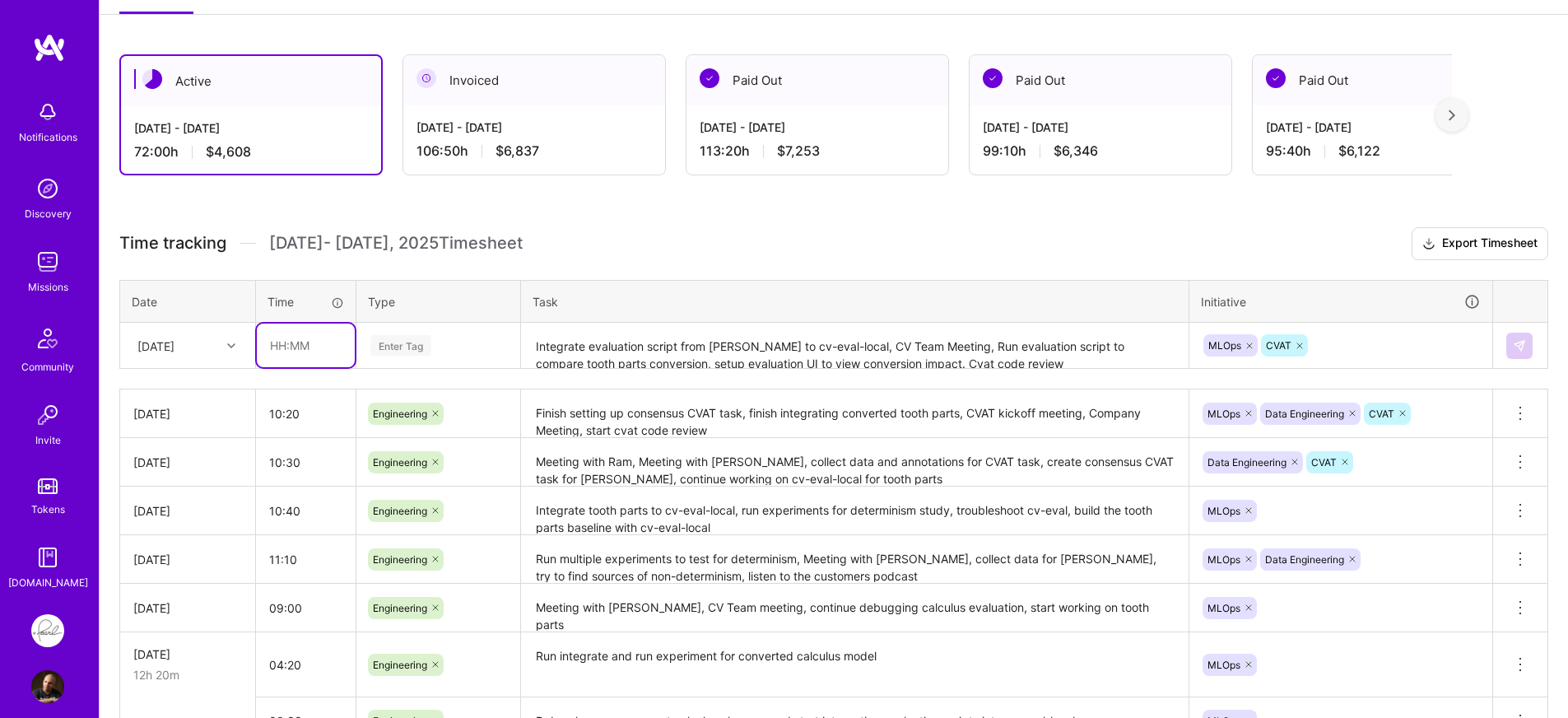
click at [333, 346] on input "text" at bounding box center [306, 346] width 98 height 44
type input "10:40"
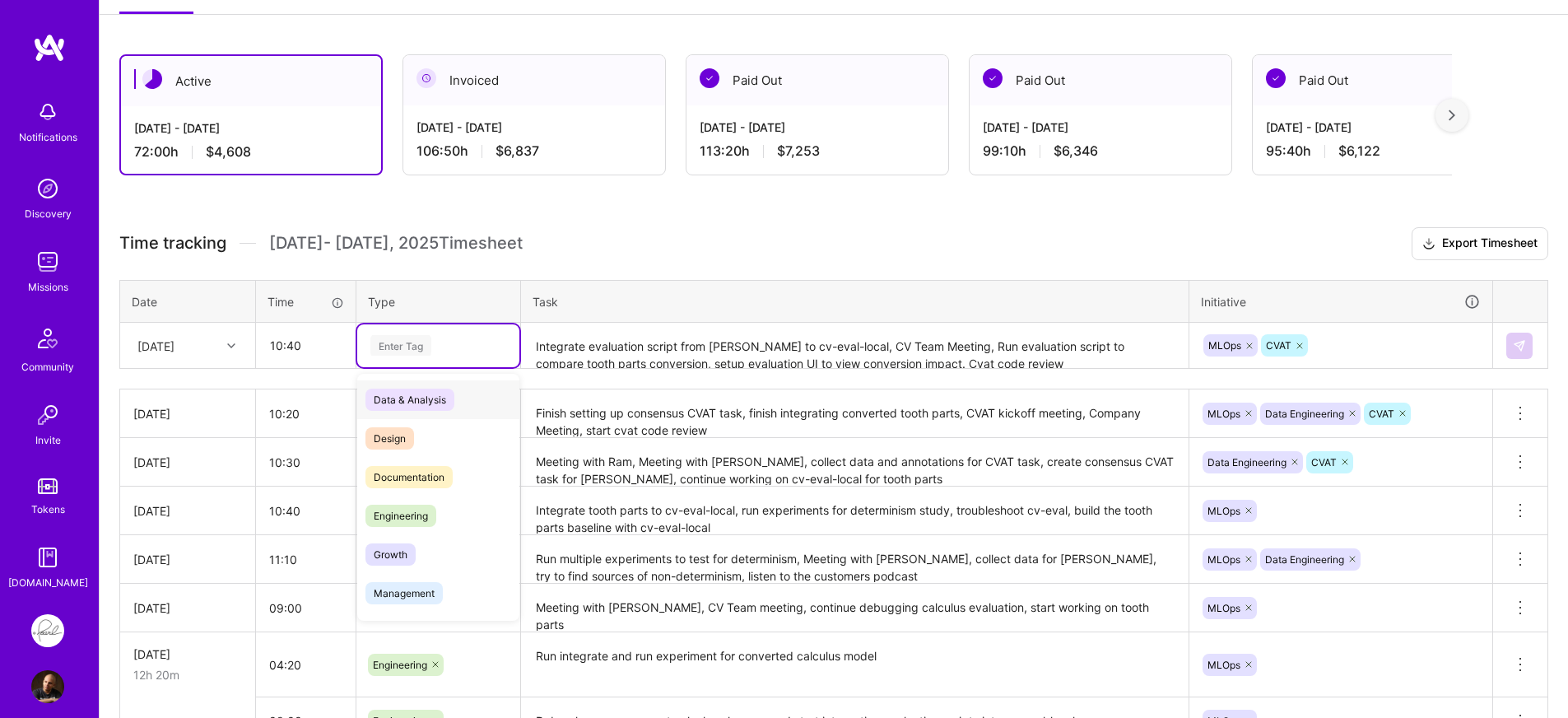
click at [420, 339] on div "Enter Tag" at bounding box center [401, 345] width 61 height 26
click at [414, 521] on span "Engineering" at bounding box center [401, 515] width 70 height 22
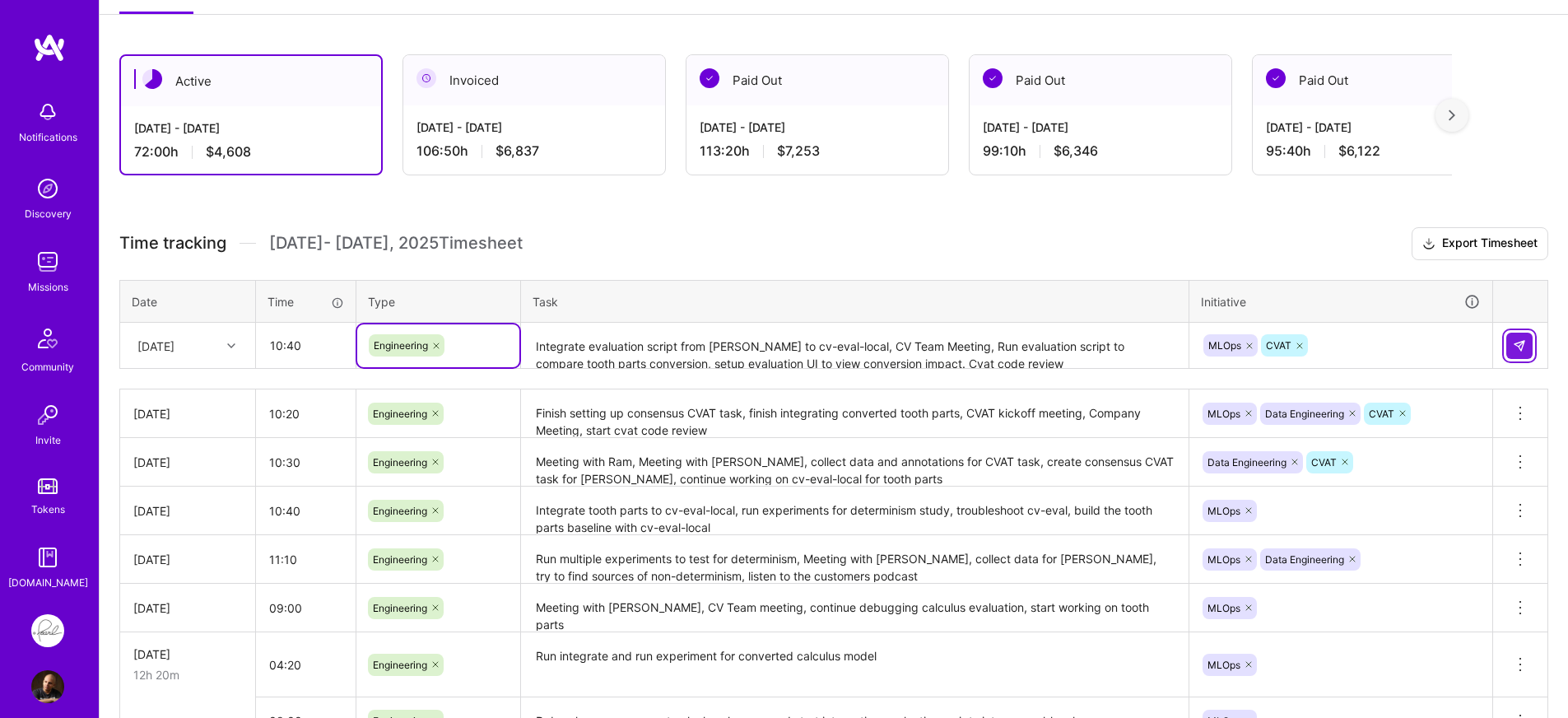
click at [1520, 351] on img at bounding box center [1519, 346] width 13 height 13
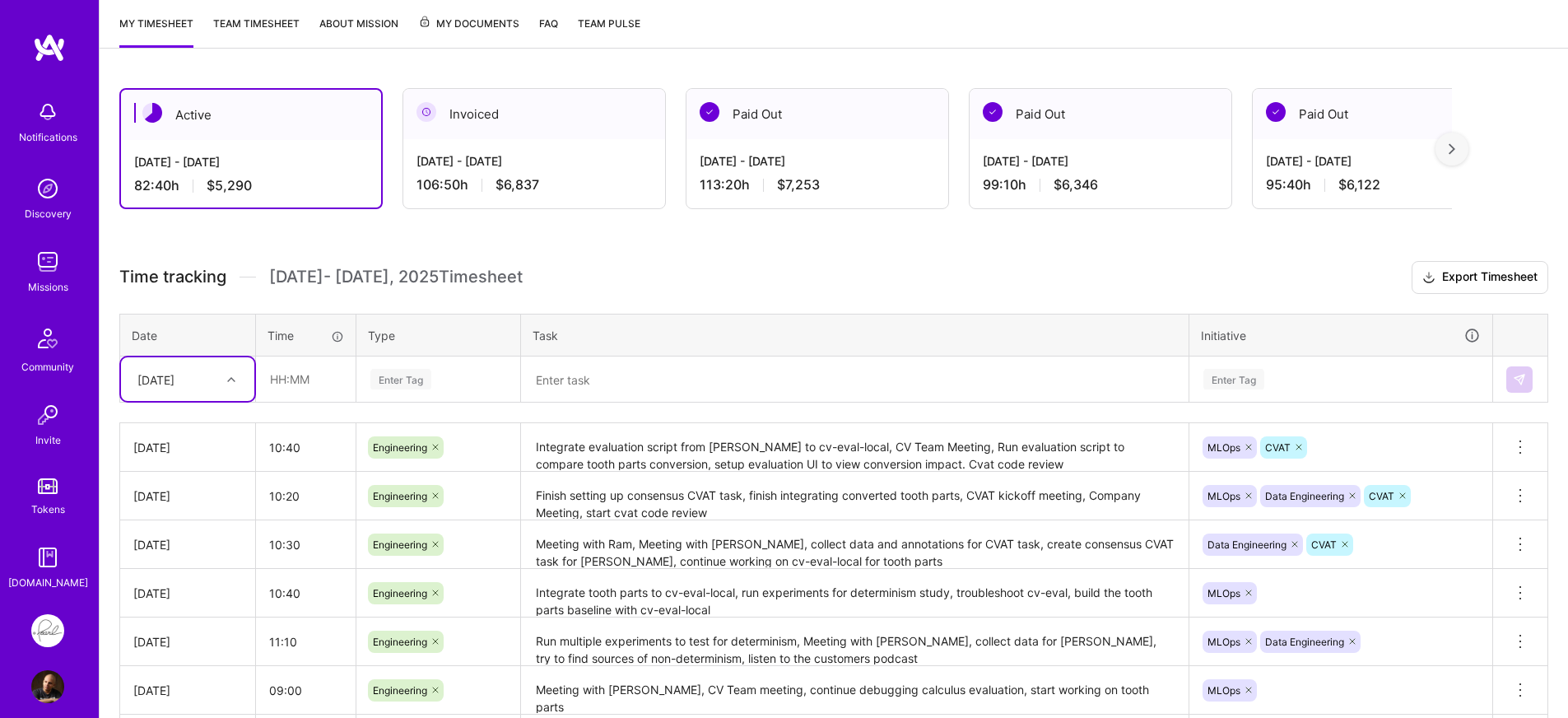
scroll to position [196, 0]
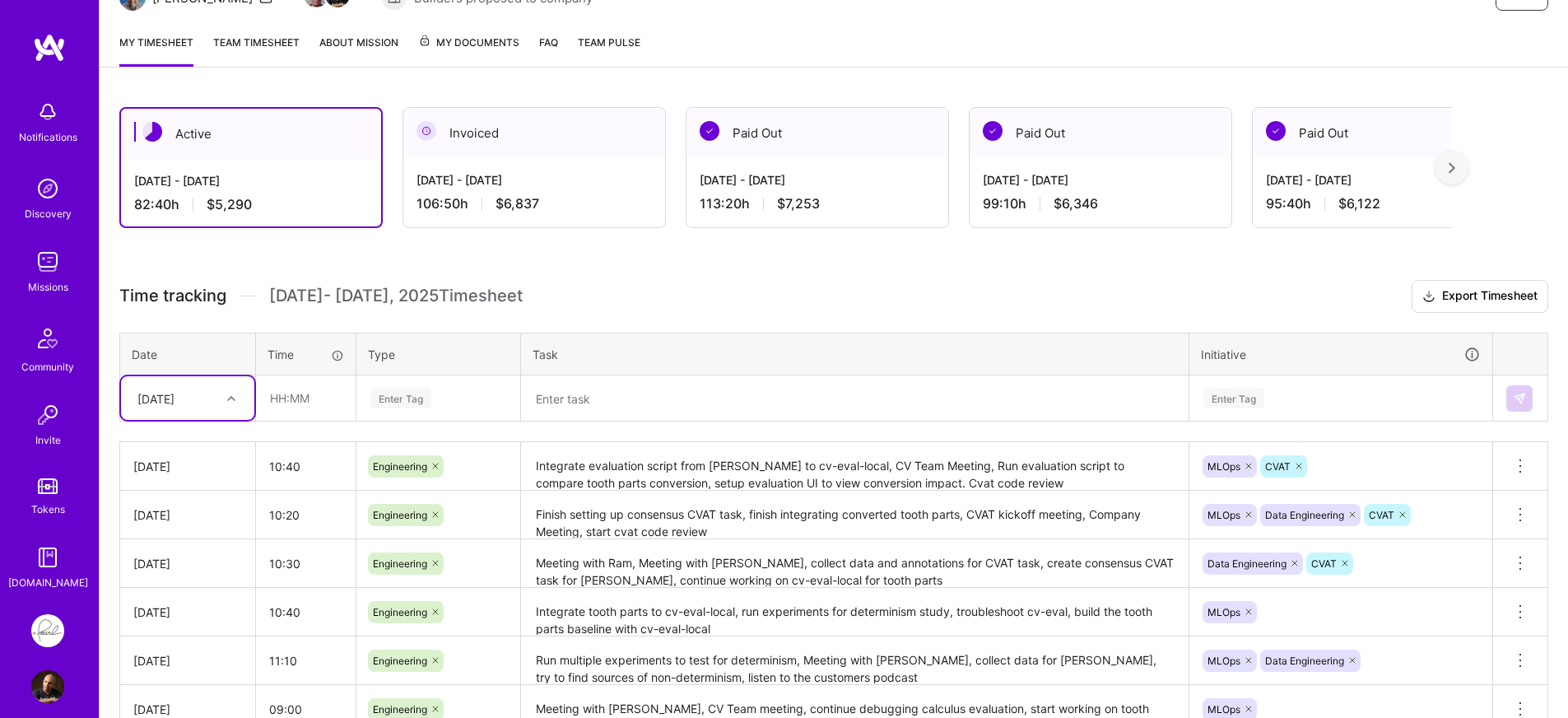
click at [800, 204] on span "$7,253" at bounding box center [798, 204] width 43 height 17
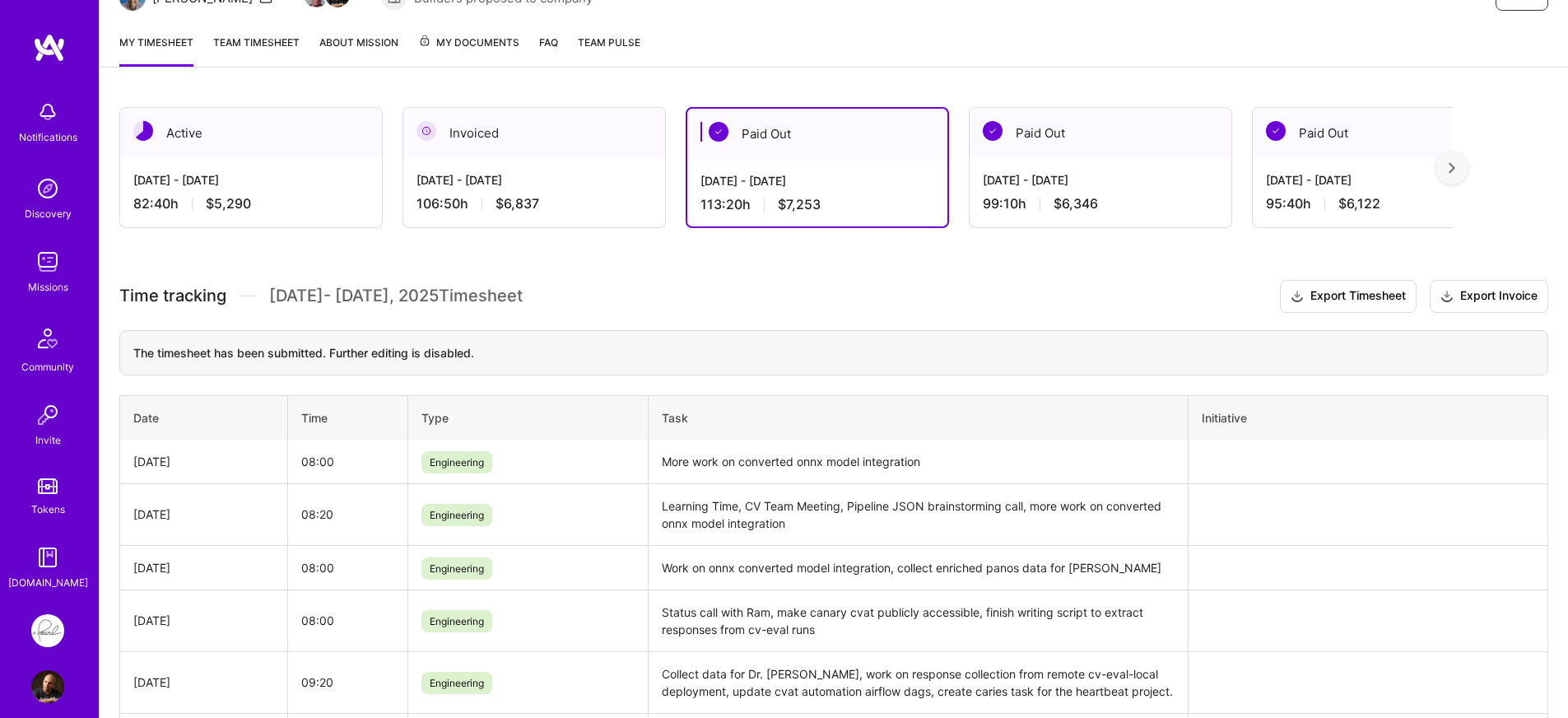
click at [762, 258] on div "Active Oct 1 - Oct 15, 2025 82:40 h $5,290 Invoiced Sep 16 - Sep 30, 2025 106:5…" at bounding box center [834, 686] width 1468 height 1196
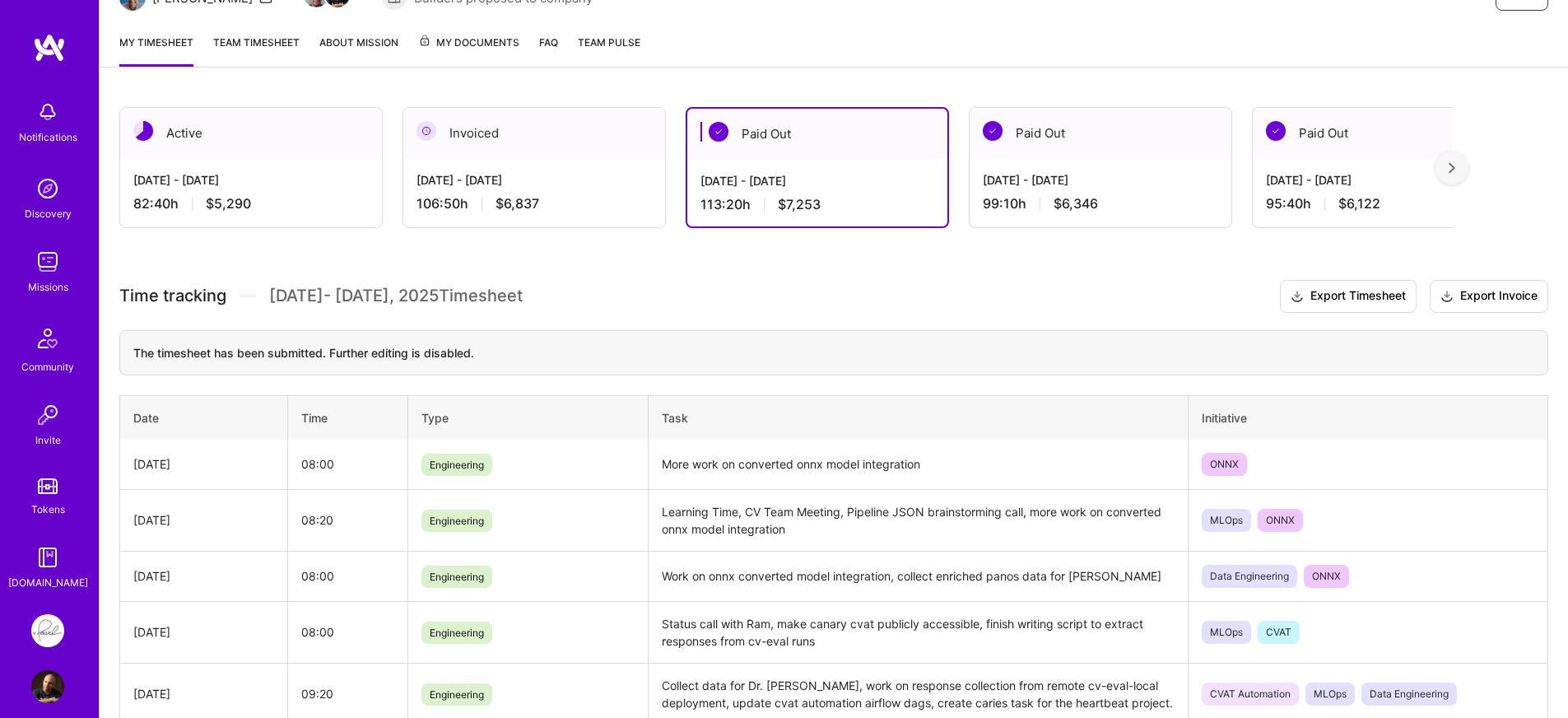
click at [319, 181] on div "[DATE] - [DATE]" at bounding box center [250, 180] width 235 height 17
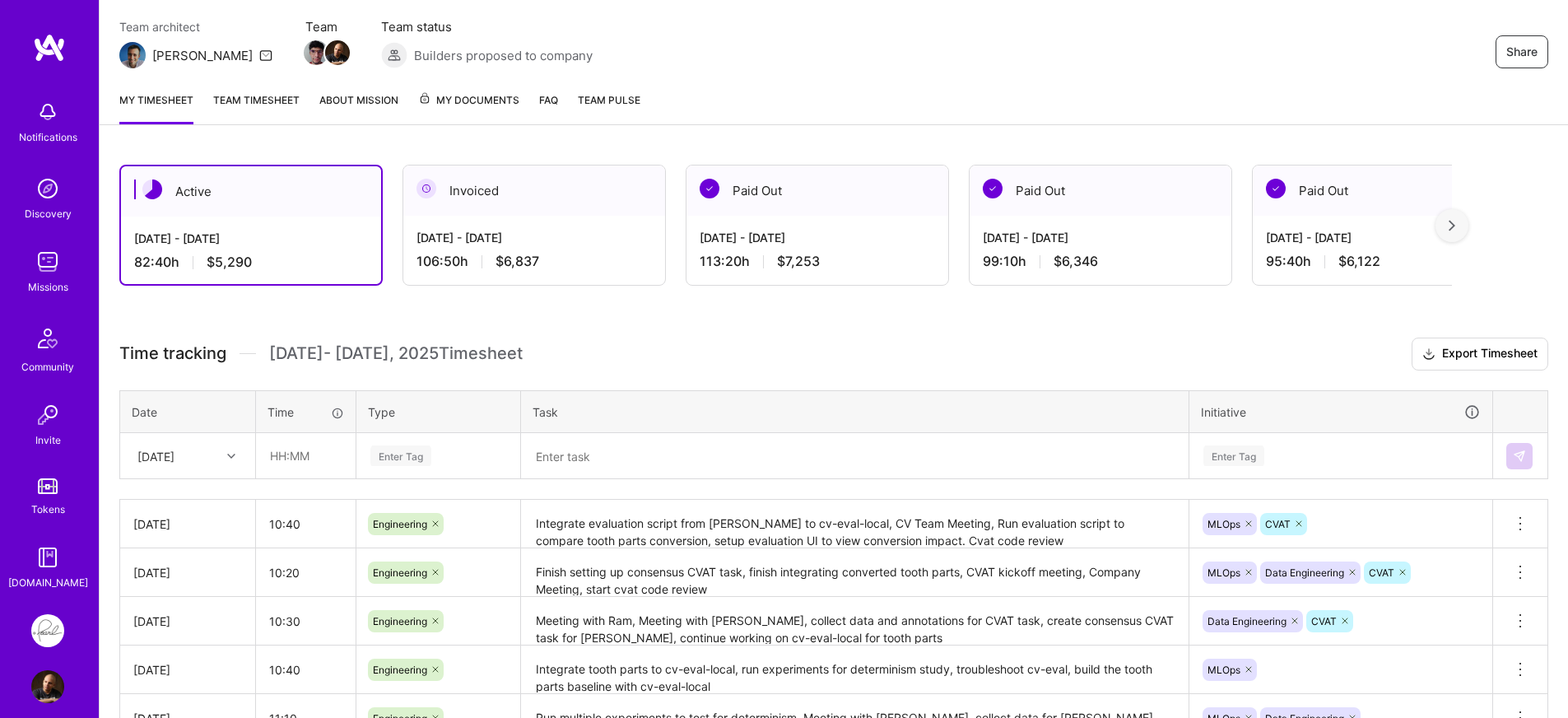
scroll to position [125, 0]
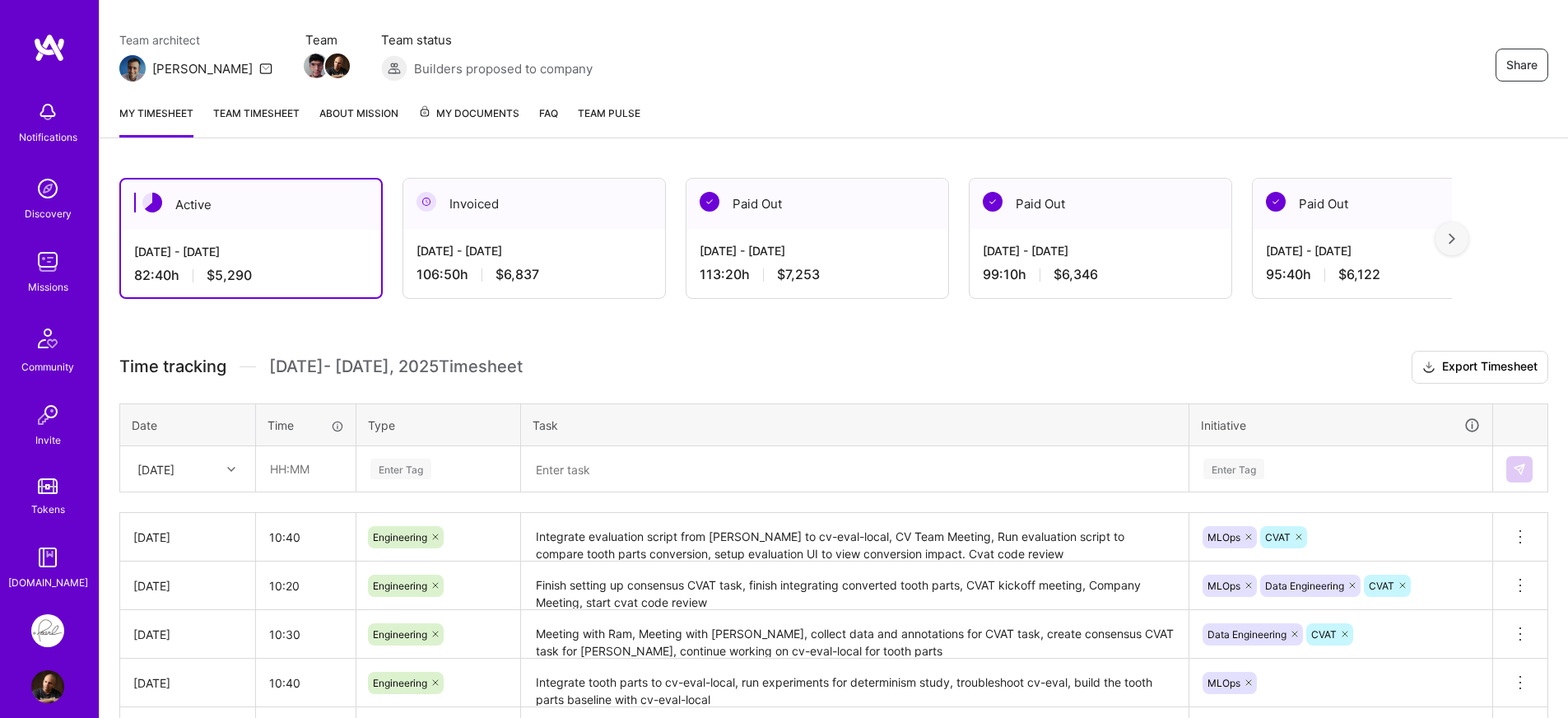
click at [221, 320] on div "Active Oct 1 - Oct 15, 2025 82:40 h $5,290 Invoiced Sep 16 - Sep 30, 2025 106:5…" at bounding box center [834, 625] width 1468 height 933
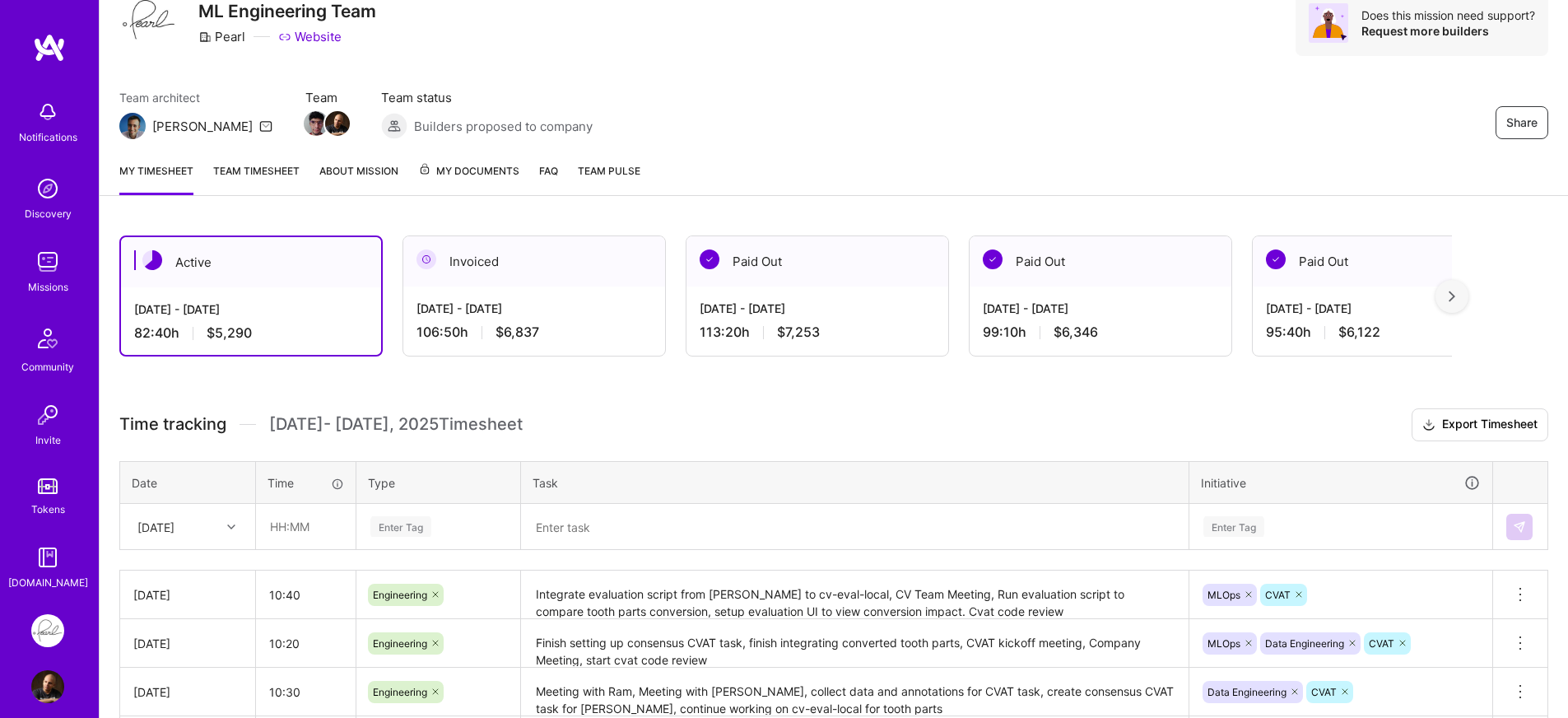
scroll to position [66, 0]
click at [671, 378] on div "Active Oct 1 - Oct 15, 2025 82:40 h $5,290 Invoiced Sep 16 - Sep 30, 2025 106:5…" at bounding box center [834, 684] width 1468 height 933
click at [519, 206] on div "Share ML Engineering Team Pearl Website Does this mission need support? Request…" at bounding box center [833, 543] width 1469 height 1217
click at [401, 397] on div "Active Oct 1 - Oct 15, 2025 82:40 h $5,290 Invoiced Sep 16 - Sep 30, 2025 106:5…" at bounding box center [834, 684] width 1468 height 933
